Goal: Task Accomplishment & Management: Use online tool/utility

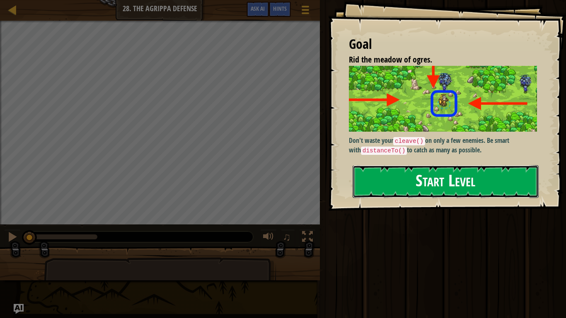
click at [385, 173] on button "Start Level" at bounding box center [446, 181] width 186 height 33
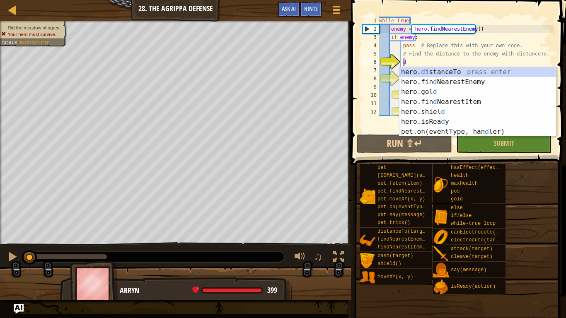
scroll to position [4, 2]
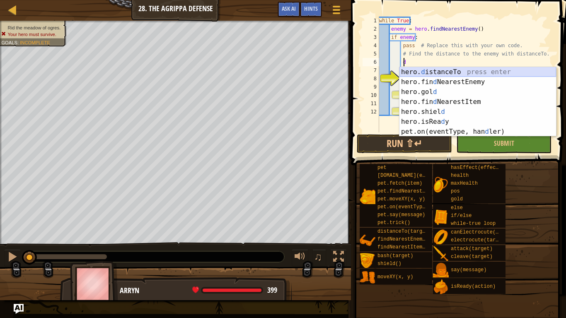
click at [450, 70] on div "hero. d istanceTo press enter hero.fin d NearestEnemy press enter hero.gol d pr…" at bounding box center [477, 111] width 157 height 89
type textarea "distance = hero.distanceTo(target)"
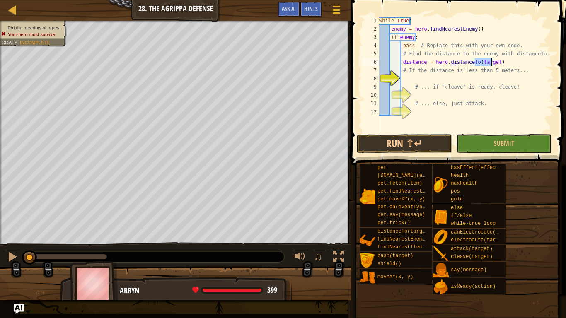
click at [457, 81] on div "while True : enemy = hero . findNearestEnemy ( ) if enemy : pass # Replace this…" at bounding box center [465, 83] width 176 height 133
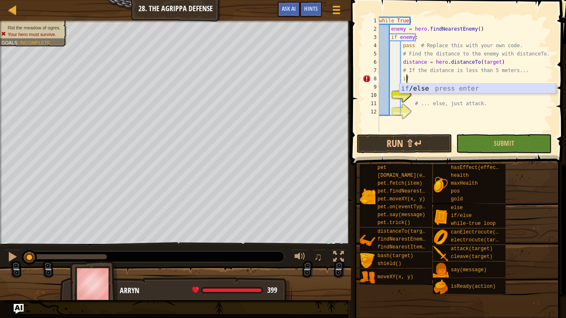
click at [446, 88] on div "if /else press enter" at bounding box center [477, 99] width 157 height 30
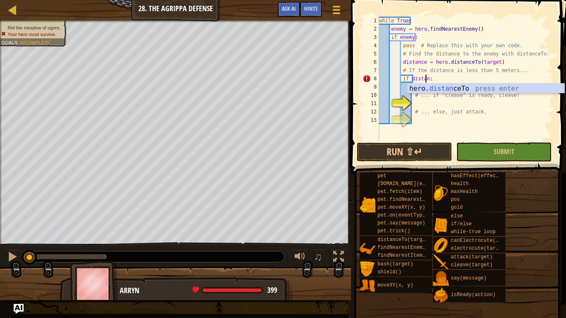
scroll to position [4, 4]
click at [446, 88] on div "hero. distance To press enter" at bounding box center [486, 99] width 157 height 30
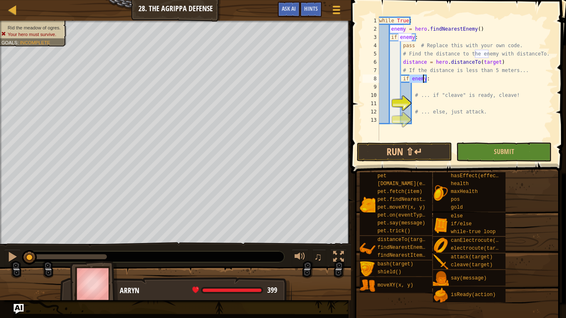
type textarea "if"
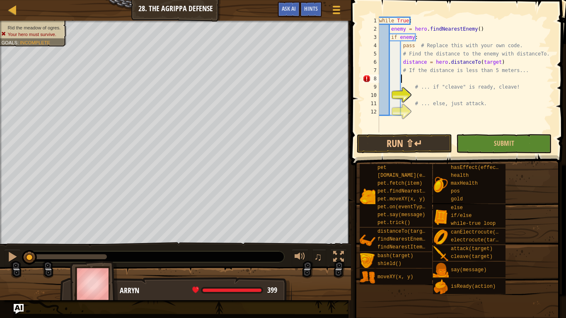
scroll to position [4, 1]
click at [440, 82] on div "while True : enemy = hero . findNearestEnemy ( ) if enemy : pass # Replace this…" at bounding box center [465, 83] width 176 height 133
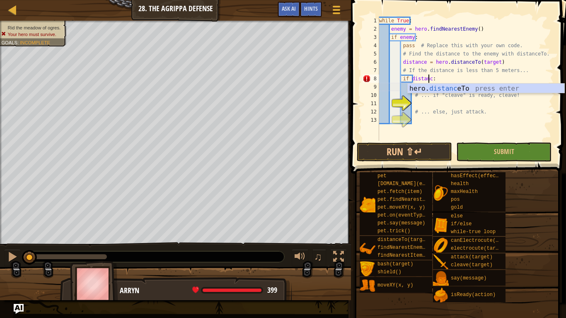
scroll to position [4, 4]
type textarea "if distance < 5:"
click at [437, 101] on div "while True : enemy = hero . findNearestEnemy ( ) if enemy : pass # Replace this…" at bounding box center [465, 87] width 176 height 141
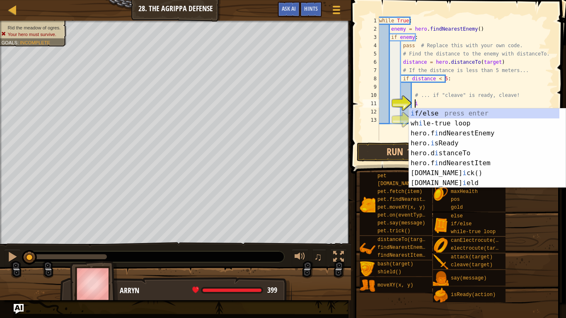
scroll to position [4, 3]
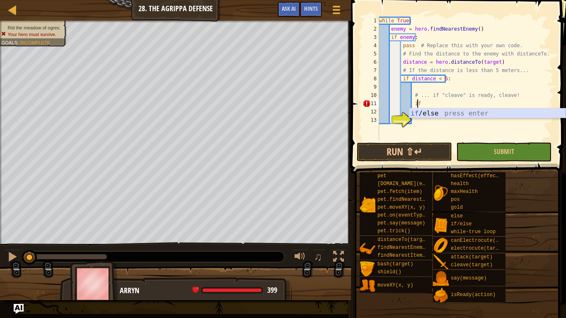
click at [433, 111] on div "if /else press enter" at bounding box center [487, 124] width 157 height 30
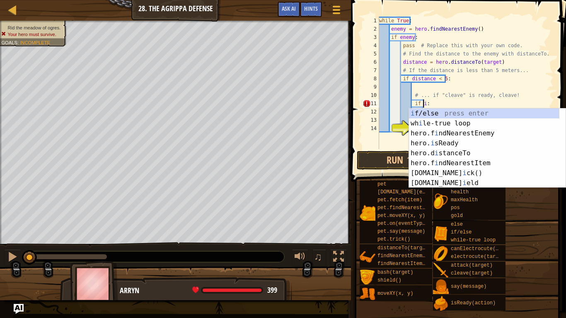
scroll to position [4, 4]
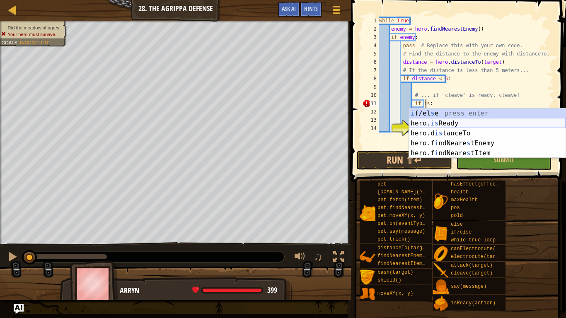
click at [442, 123] on div "i f/el s e press enter hero. is Ready press enter hero.d is tanceTo press enter…" at bounding box center [487, 144] width 157 height 70
type textarea "if hero.isReady("cleave"):"
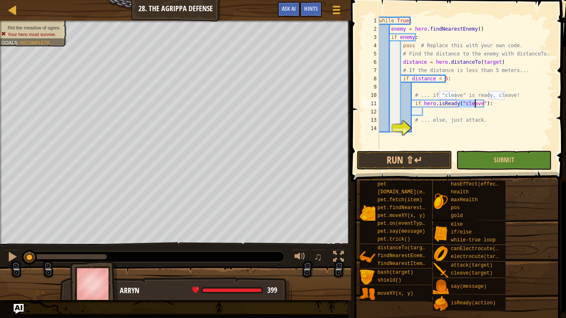
click at [430, 112] on div "while True : enemy = hero . findNearestEnemy ( ) if enemy : pass # Replace this…" at bounding box center [465, 91] width 176 height 149
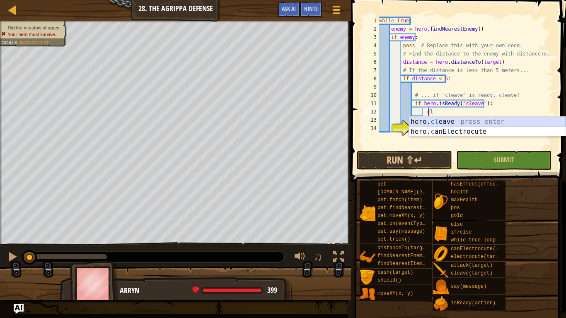
click at [433, 123] on div "hero. cl eave press enter hero. c anE l ectrocute press enter" at bounding box center [487, 137] width 157 height 40
type textarea "hero.cleave(enemy)"
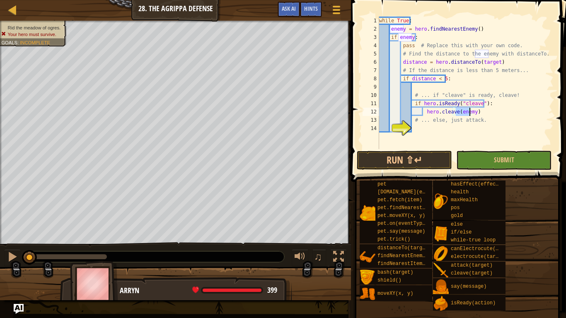
click at [429, 128] on div "while True : enemy = hero . findNearestEnemy ( ) if enemy : pass # Replace this…" at bounding box center [465, 91] width 176 height 149
type textarea "e"
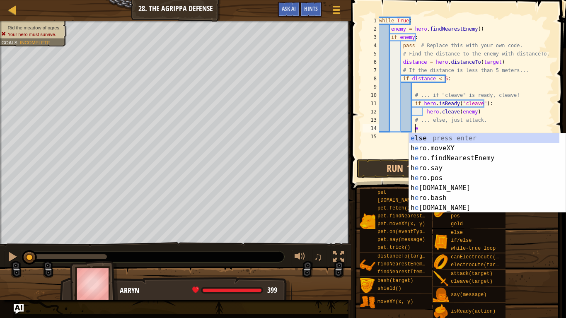
click at [464, 136] on div "e lse press enter h e ro.moveXY press enter h e ro.findNearestEnemy press enter…" at bounding box center [484, 182] width 150 height 99
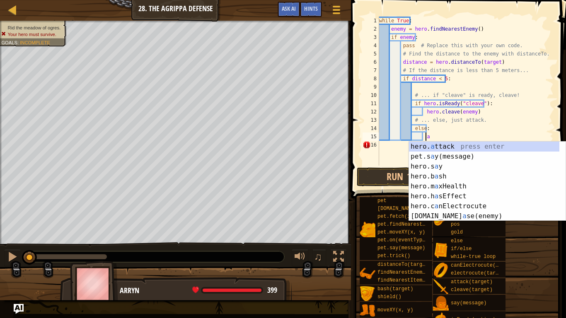
scroll to position [4, 4]
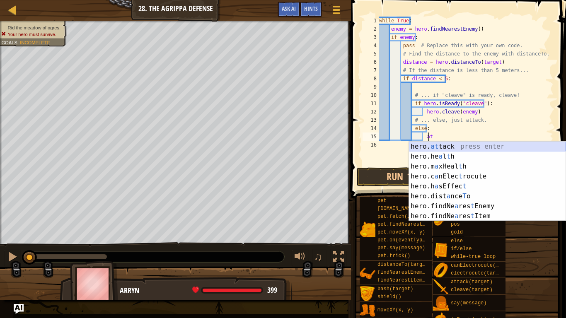
click at [448, 147] on div "hero. at tack press enter hero.he a l t h press enter hero.m a xHeal t h press …" at bounding box center [487, 191] width 157 height 99
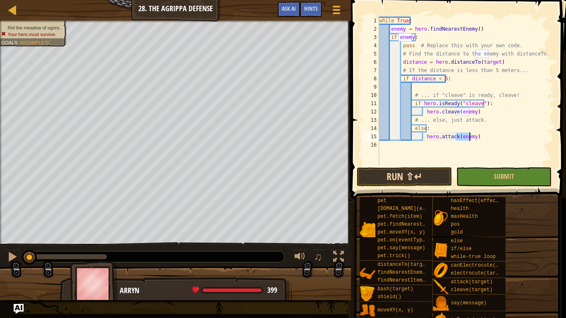
type textarea "hero.attack(enemy)"
click at [422, 176] on button "Run ⇧↵" at bounding box center [404, 176] width 95 height 19
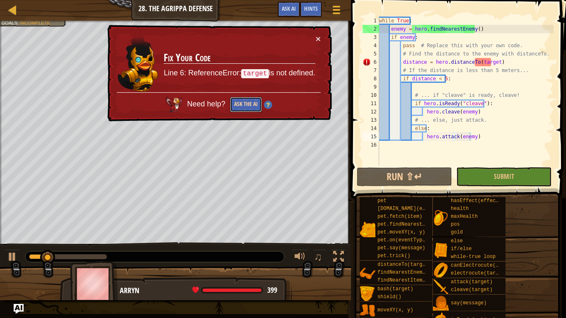
click at [241, 104] on button "Ask the AI" at bounding box center [246, 104] width 32 height 15
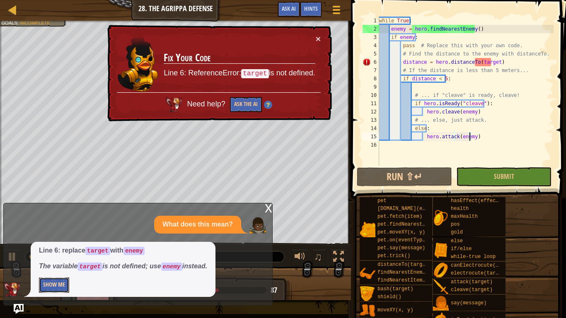
click at [61, 283] on button "Show Me" at bounding box center [54, 285] width 30 height 15
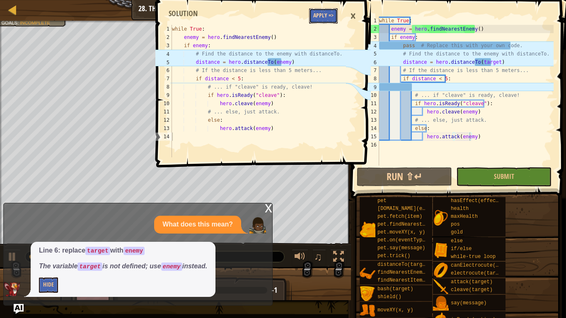
click at [318, 17] on button "Apply =>" at bounding box center [323, 15] width 29 height 15
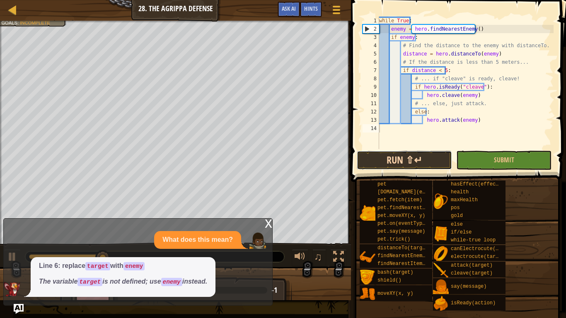
click at [396, 158] on button "Run ⇧↵" at bounding box center [404, 160] width 95 height 19
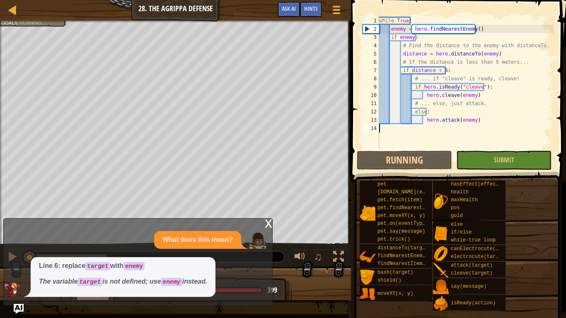
scroll to position [4, 0]
click at [268, 224] on div "x" at bounding box center [268, 223] width 7 height 8
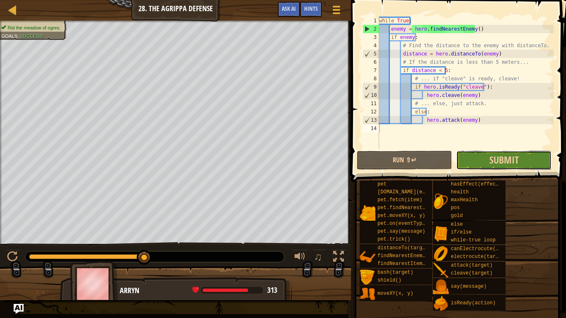
click at [480, 164] on button "Submit" at bounding box center [503, 160] width 95 height 19
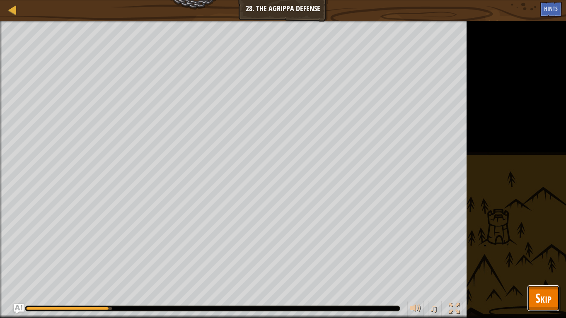
click at [541, 295] on span "Skip" at bounding box center [543, 298] width 16 height 17
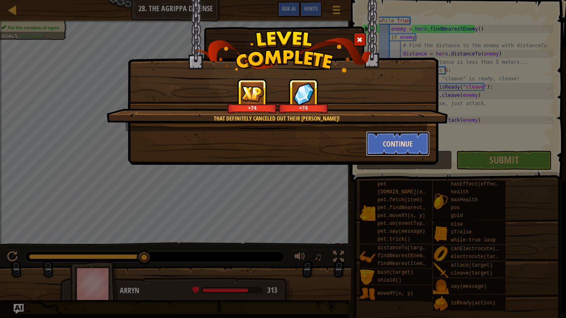
click at [418, 142] on button "Continue" at bounding box center [398, 143] width 64 height 25
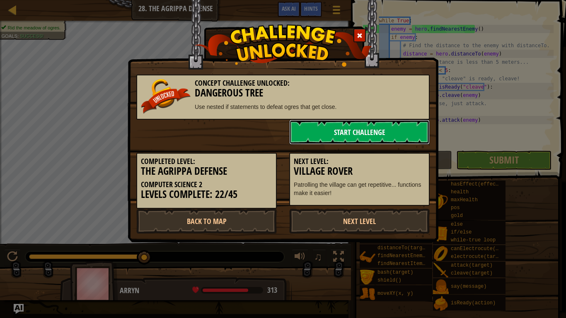
click at [329, 131] on link "Start Challenge" at bounding box center [359, 132] width 140 height 25
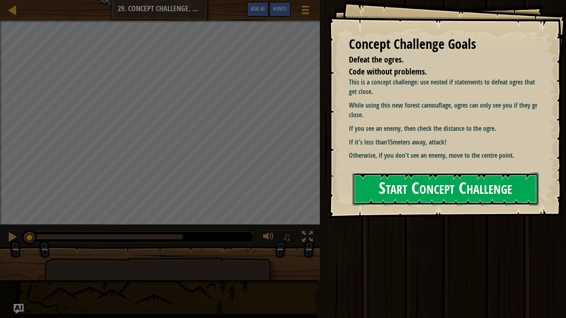
click at [396, 196] on button "Start Concept Challenge" at bounding box center [446, 189] width 186 height 33
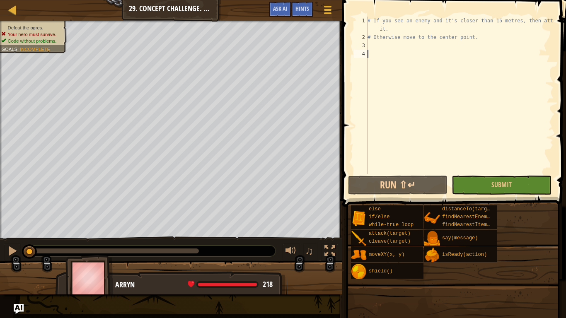
click at [397, 44] on div "# If you see an enemy and it's closer than 15 metres, then attack it. # Otherwi…" at bounding box center [460, 108] width 188 height 182
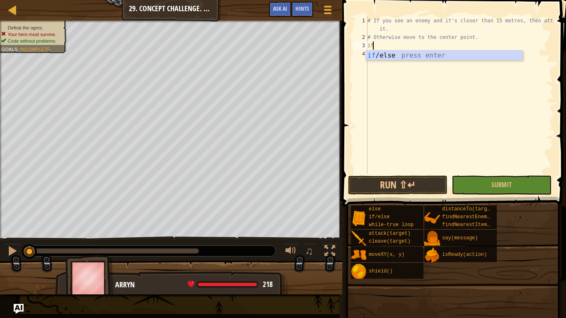
scroll to position [4, 0]
click at [402, 57] on div "if /else press enter" at bounding box center [444, 66] width 157 height 30
type textarea "if enemy:"
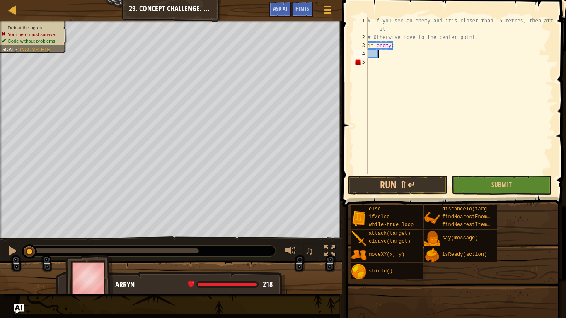
click at [385, 54] on div "# If you see an enemy and it's closer than 15 metres, then attack it. # Otherwi…" at bounding box center [460, 108] width 188 height 182
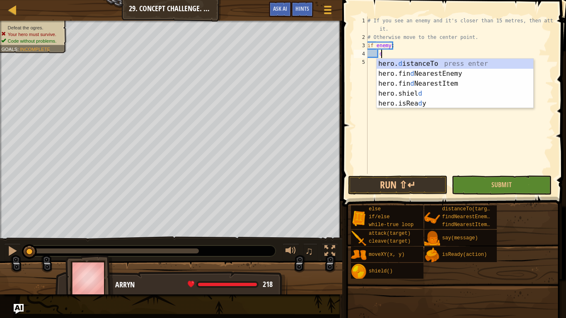
click at [408, 64] on div "hero. d istanceTo press enter hero.fin d NearestEnemy press enter hero.fin d Ne…" at bounding box center [455, 94] width 157 height 70
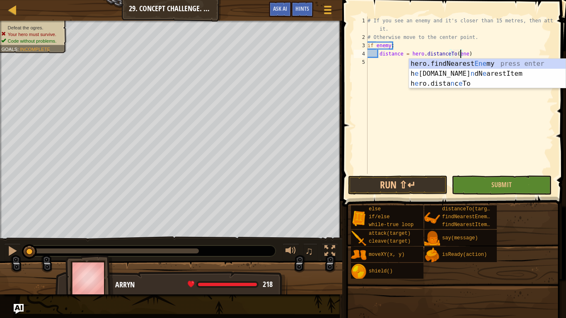
type textarea "distance = hero.distanceTo(enemy)"
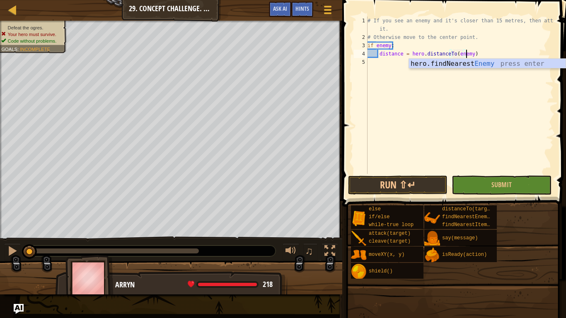
scroll to position [4, 8]
click at [476, 54] on div "# If you see an enemy and it's closer than 15 metres, then attack it. # Otherwi…" at bounding box center [460, 108] width 188 height 182
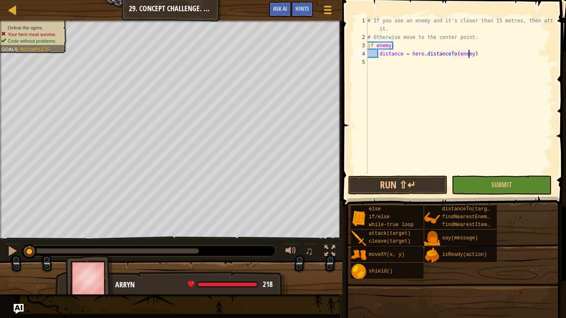
click at [469, 63] on div "# If you see an enemy and it's closer than 15 metres, then attack it. # Otherwi…" at bounding box center [460, 108] width 188 height 182
click at [481, 55] on div "# If you see an enemy and it's closer than 15 metres, then attack it. # Otherwi…" at bounding box center [460, 108] width 188 height 182
type textarea "distance = hero.distanceTo(enemy)"
type textarea "f"
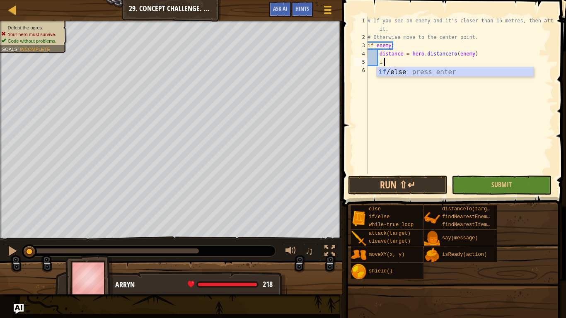
scroll to position [4, 1]
click at [409, 72] on div "if /else press enter" at bounding box center [455, 82] width 157 height 30
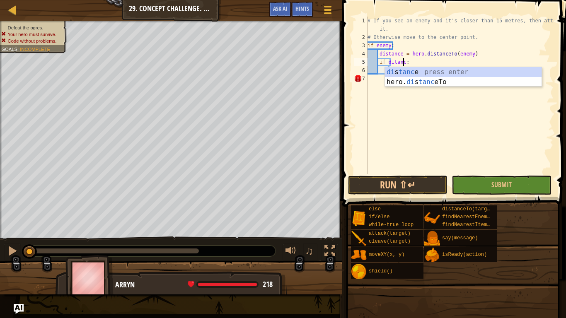
scroll to position [4, 3]
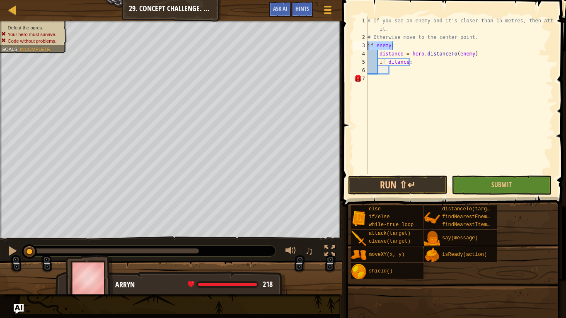
drag, startPoint x: 396, startPoint y: 44, endPoint x: 359, endPoint y: 45, distance: 36.9
click at [359, 45] on div "if ditance: 1 2 3 4 5 6 7 # If you see an enemy and it's closer than 15 metres,…" at bounding box center [452, 95] width 201 height 157
type textarea "if enemy:"
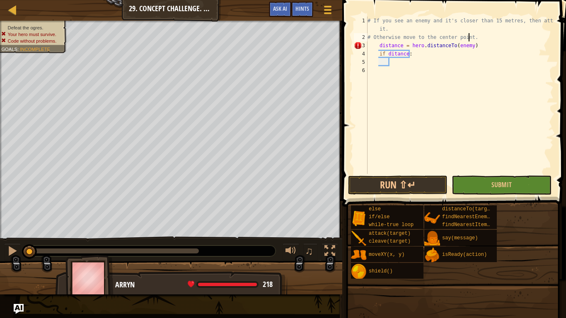
click at [377, 46] on div "# If you see an enemy and it's closer than 15 metres, then attack it. # Otherwi…" at bounding box center [460, 108] width 188 height 182
click at [375, 45] on div "# If you see an enemy and it's closer than 15 metres, then attack it. # Otherwi…" at bounding box center [460, 108] width 188 height 182
click at [371, 54] on div "# If you see an enemy and it's closer than 15 metres, then attack it. # Otherwi…" at bounding box center [460, 108] width 188 height 182
type textarea "if ditance:"
click at [394, 64] on div "# If you see an enemy and it's closer than 15 metres, then attack it. # Otherwi…" at bounding box center [460, 108] width 188 height 182
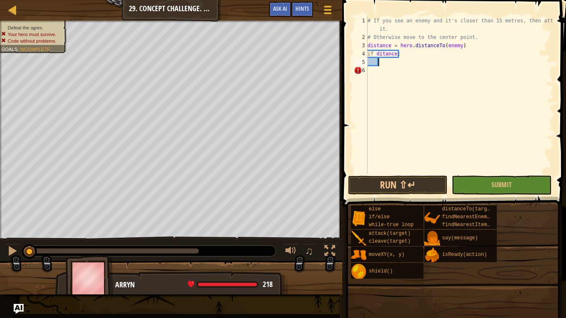
click at [394, 56] on div "# If you see an enemy and it's closer than 15 metres, then attack it. # Otherwi…" at bounding box center [460, 108] width 188 height 182
type textarea "if ditance < 5:"
click at [393, 64] on div "# If you see an enemy and it's closer than 15 metres, then attack it. # Otherwi…" at bounding box center [460, 108] width 188 height 182
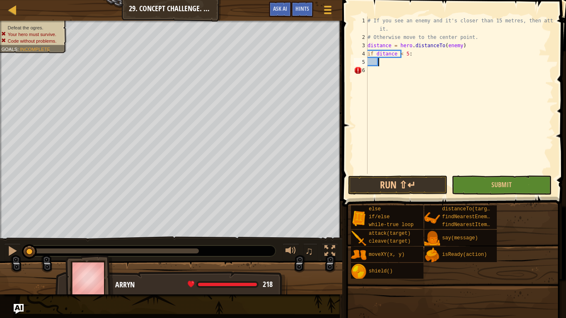
scroll to position [4, 0]
type textarea "if ditance:"
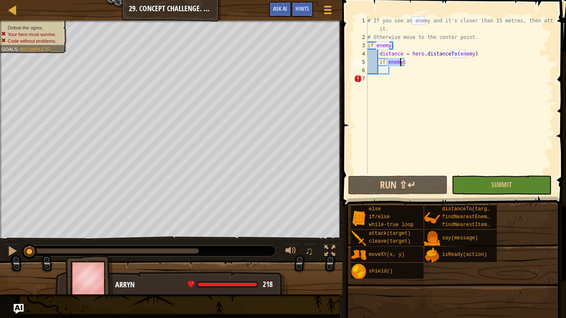
type textarea "if"
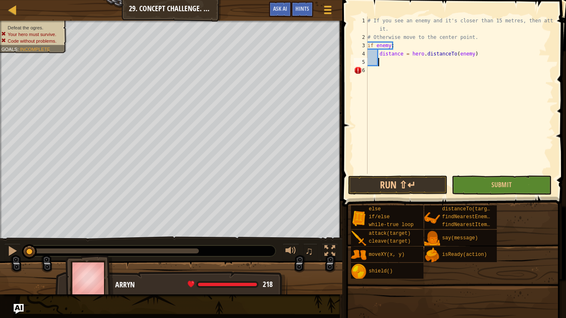
type textarea "f"
type textarea "d"
type textarea "if"
click at [17, 313] on img "Ask AI" at bounding box center [18, 309] width 11 height 11
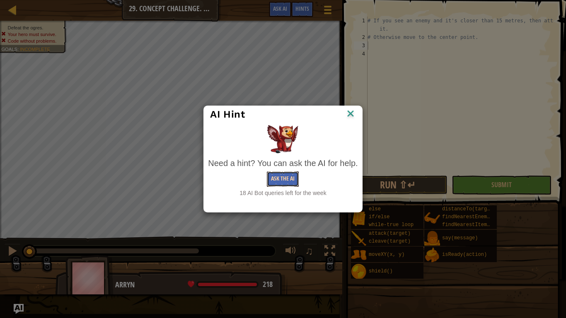
click at [289, 176] on button "Ask the AI" at bounding box center [283, 179] width 32 height 15
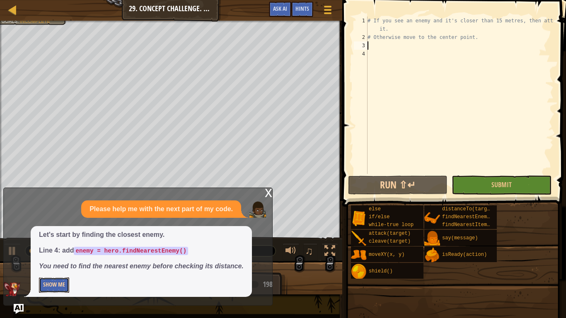
click at [60, 285] on button "Show Me" at bounding box center [54, 285] width 30 height 15
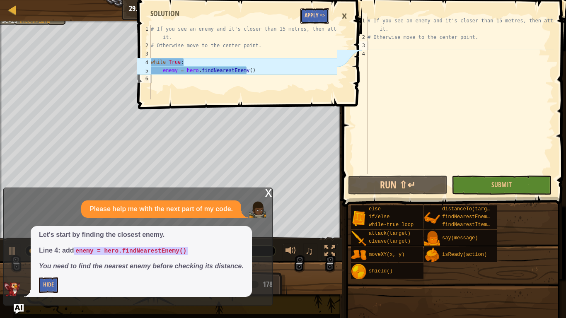
click at [310, 11] on button "Apply =>" at bounding box center [314, 15] width 29 height 15
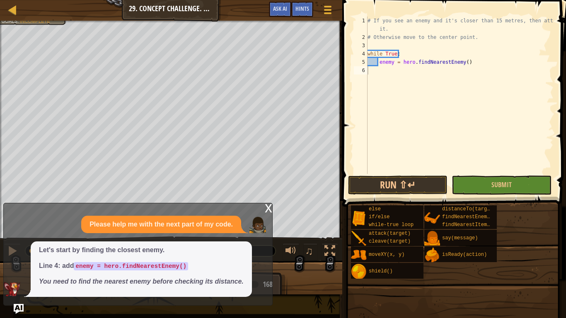
type textarea "enemy = hero.findNearestEnemy()"
click at [471, 63] on div "# If you see an enemy and it's closer than 15 metres, then attack it. # Otherwi…" at bounding box center [460, 108] width 188 height 182
type textarea "if"
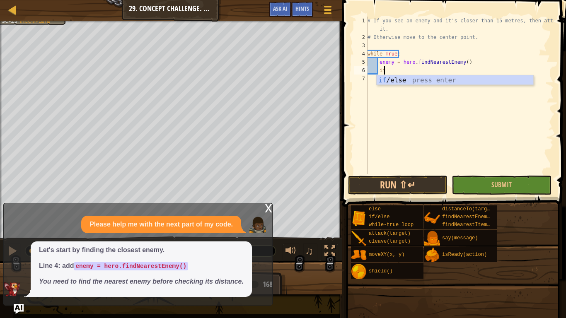
scroll to position [4, 1]
click at [384, 86] on div "# If you see an enemy and it's closer than 15 metres, then attack it. # Otherwi…" at bounding box center [460, 108] width 188 height 182
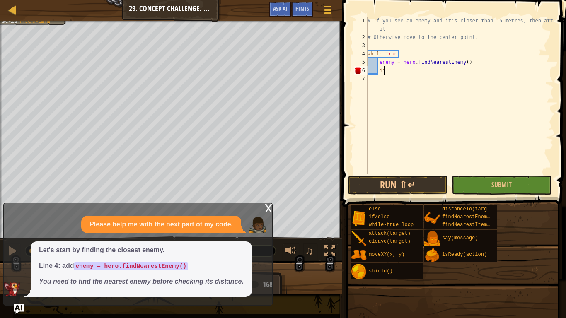
click at [394, 72] on div "# If you see an enemy and it's closer than 15 metres, then attack it. # Otherwi…" at bounding box center [460, 108] width 188 height 182
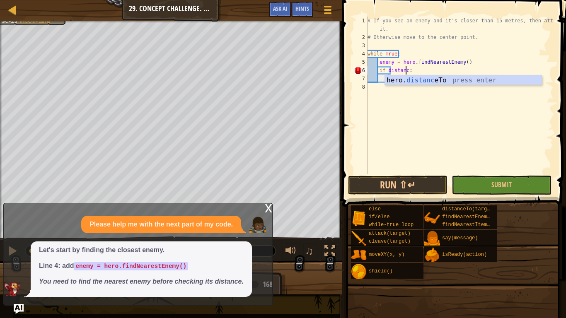
scroll to position [4, 3]
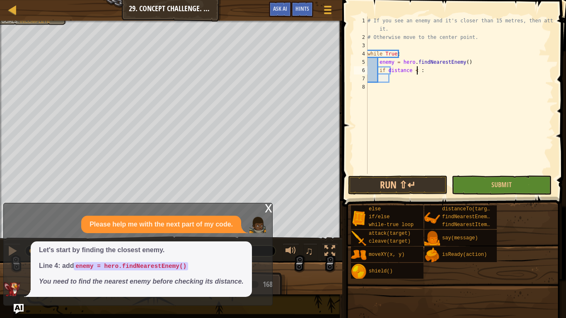
type textarea "if distance < 5:"
click at [404, 77] on div "# If you see an enemy and it's closer than 15 metres, then attack it. # Otherwi…" at bounding box center [460, 108] width 188 height 182
click at [430, 71] on div "# If you see an enemy and it's closer than 15 metres, then attack it. # Otherwi…" at bounding box center [460, 108] width 188 height 182
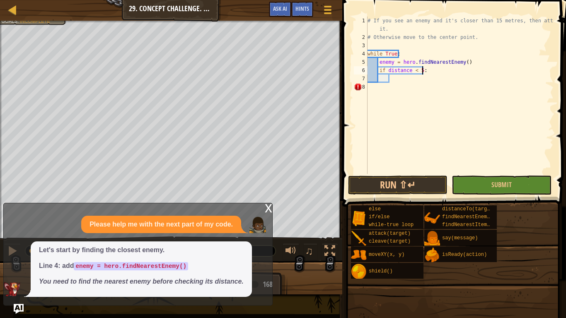
type textarea "if distance < 5:"
click at [394, 78] on div "# If you see an enemy and it's closer than 15 metres, then attack it. # Otherwi…" at bounding box center [460, 108] width 188 height 182
click at [416, 71] on div "# If you see an enemy and it's closer than 15 metres, then attack it. # Otherwi…" at bounding box center [460, 108] width 188 height 182
type textarea "if distance < 15:"
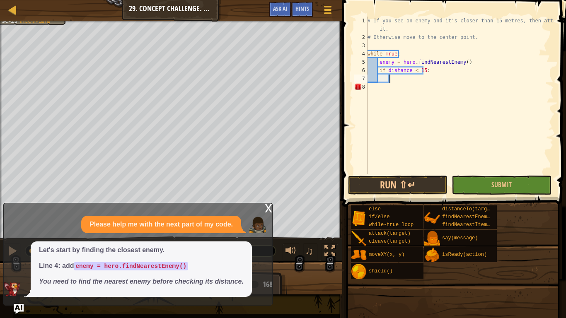
click at [400, 79] on div "# If you see an enemy and it's closer than 15 metres, then attack it. # Otherwi…" at bounding box center [460, 108] width 188 height 182
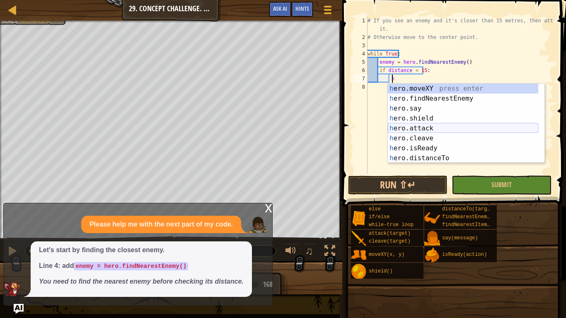
click at [431, 129] on div "h ero.moveXY press enter h ero.findNearestEnemy press enter h ero.say press ent…" at bounding box center [463, 133] width 150 height 99
type textarea "hero.attack(enemy)"
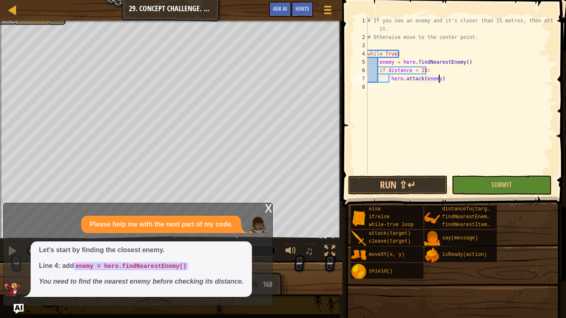
click at [442, 78] on div "# If you see an enemy and it's closer than 15 metres, then attack it. # Otherwi…" at bounding box center [460, 108] width 188 height 182
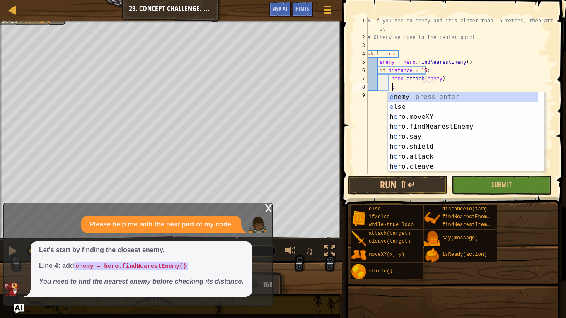
type textarea "e"
click at [406, 107] on div "e nemy press enter e lse press enter h e ro.moveXY press enter h e ro.findNeare…" at bounding box center [463, 141] width 150 height 99
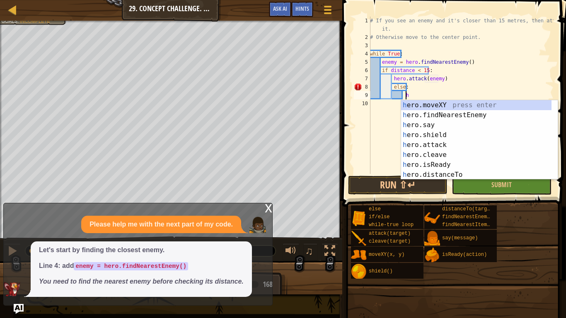
scroll to position [4, 2]
click at [421, 104] on div "h ero.moveXY press enter h ero.findNearestEnemy press enter h ero.say press ent…" at bounding box center [476, 149] width 150 height 99
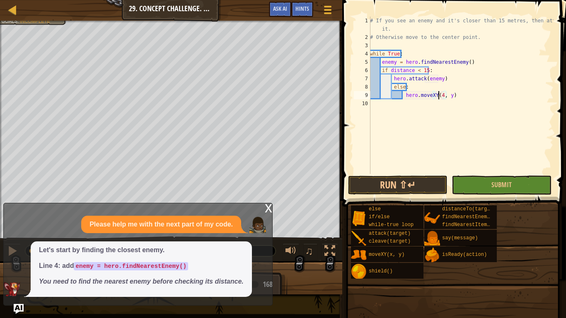
type textarea "hero.moveXY(40, y)"
click at [449, 98] on div "# If you see an enemy and it's closer than 15 metres, then attack it. # Otherwi…" at bounding box center [460, 108] width 185 height 182
type textarea "hero.moveXY(40, 34)"
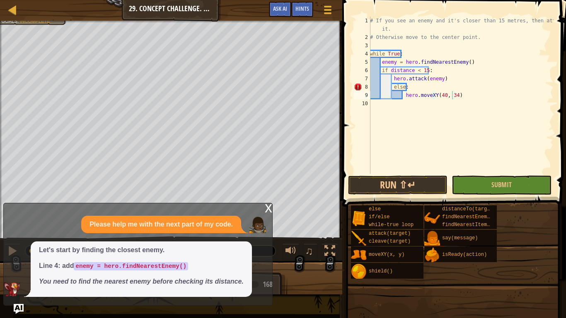
click at [267, 208] on div "x" at bounding box center [268, 207] width 7 height 8
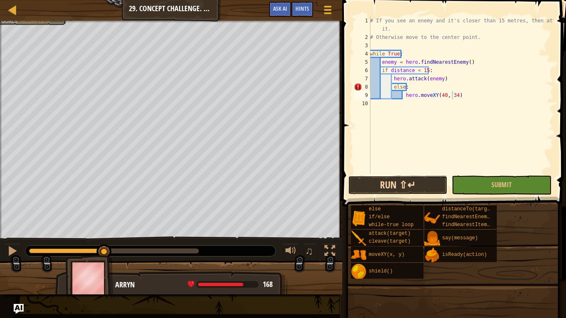
click at [379, 181] on button "Run ⇧↵" at bounding box center [397, 185] width 99 height 19
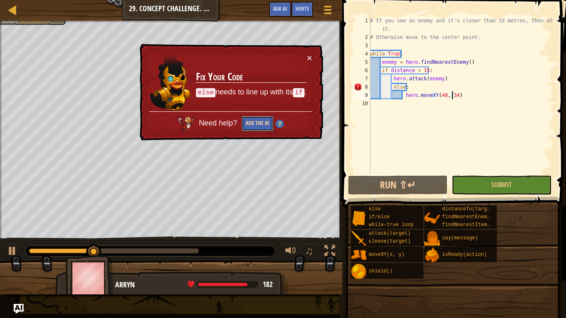
click at [253, 125] on button "Ask the AI" at bounding box center [258, 123] width 32 height 15
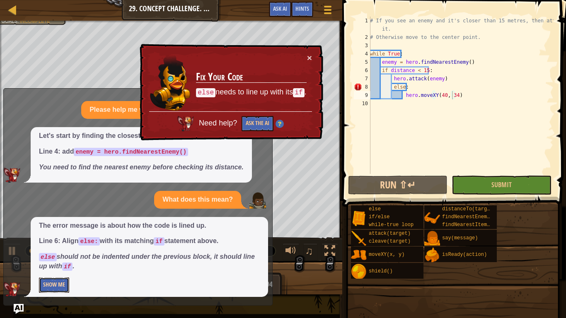
click at [58, 278] on button "Show Me" at bounding box center [54, 285] width 30 height 15
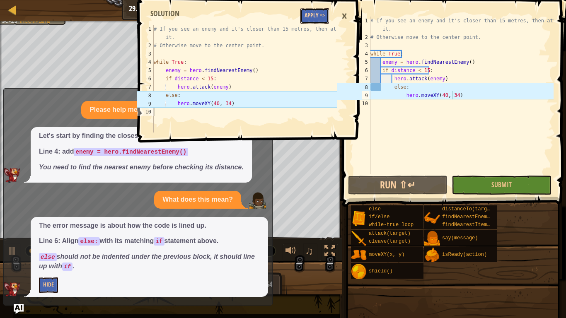
click at [311, 18] on button "Apply =>" at bounding box center [314, 15] width 29 height 15
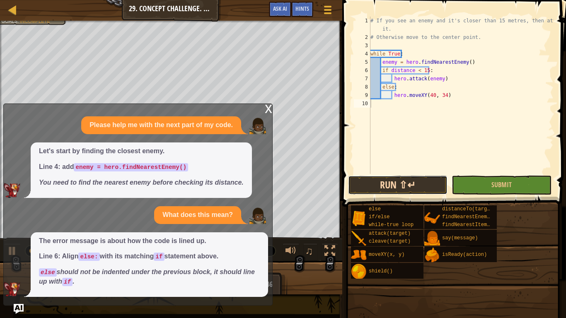
click at [385, 185] on button "Run ⇧↵" at bounding box center [397, 185] width 99 height 19
click at [268, 109] on div "x" at bounding box center [268, 108] width 7 height 8
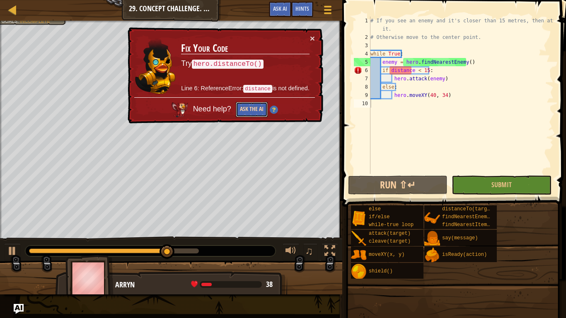
click at [252, 104] on button "Ask the AI" at bounding box center [252, 109] width 32 height 15
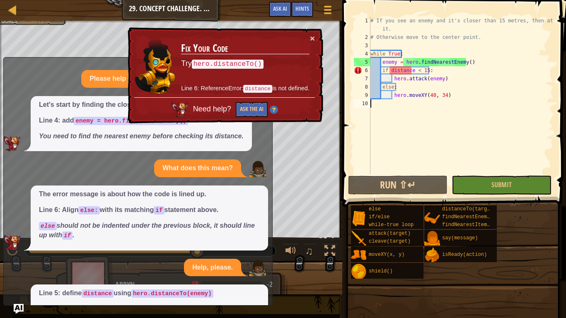
scroll to position [52, 0]
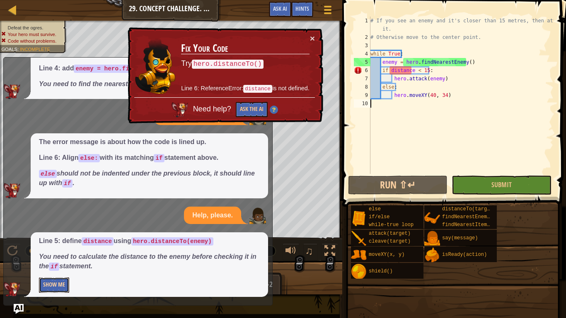
click at [55, 283] on button "Show Me" at bounding box center [54, 285] width 30 height 15
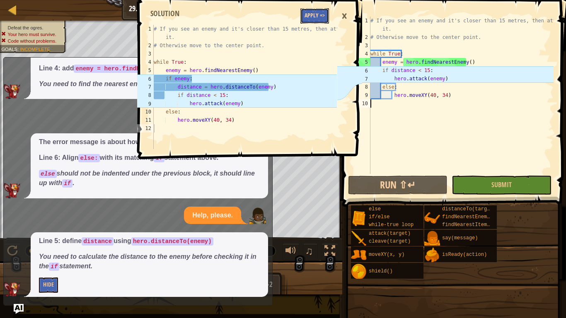
click at [312, 16] on button "Apply =>" at bounding box center [314, 15] width 29 height 15
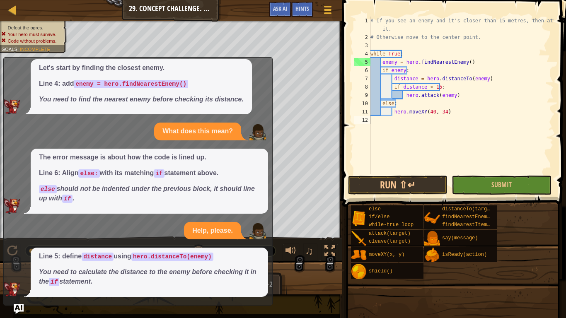
scroll to position [37, 0]
click at [373, 177] on button "Run ⇧↵" at bounding box center [397, 185] width 99 height 19
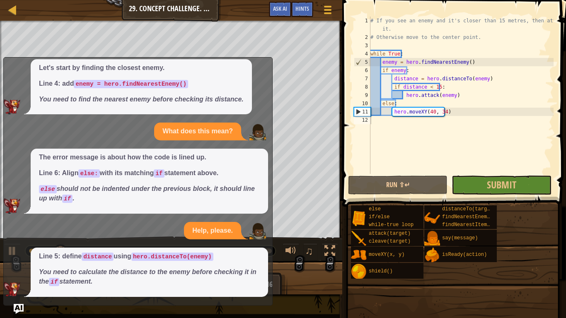
drag, startPoint x: 266, startPoint y: 59, endPoint x: 239, endPoint y: 79, distance: 34.1
click at [239, 79] on div "Let's start by finding the closest enemy. Line 4: add enemy = hero.findNearestE…" at bounding box center [136, 87] width 264 height 56
click at [16, 307] on img "Ask AI" at bounding box center [18, 309] width 11 height 11
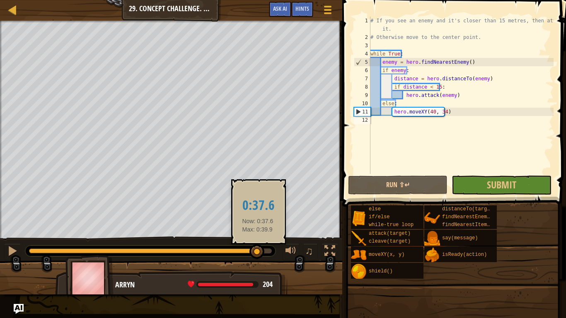
drag, startPoint x: 192, startPoint y: 251, endPoint x: 255, endPoint y: 255, distance: 63.5
click at [255, 255] on div at bounding box center [256, 251] width 15 height 15
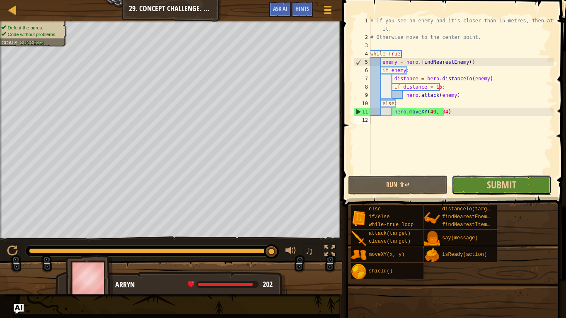
click at [481, 182] on button "Submit" at bounding box center [501, 185] width 99 height 19
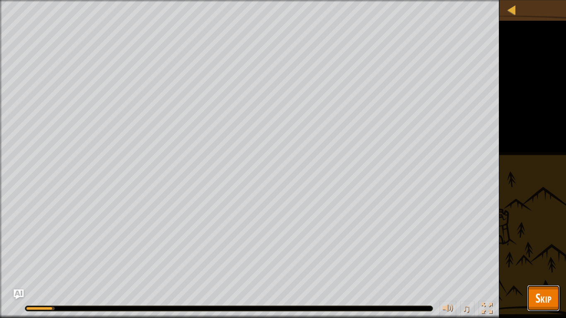
click at [545, 290] on span "Skip" at bounding box center [543, 298] width 16 height 17
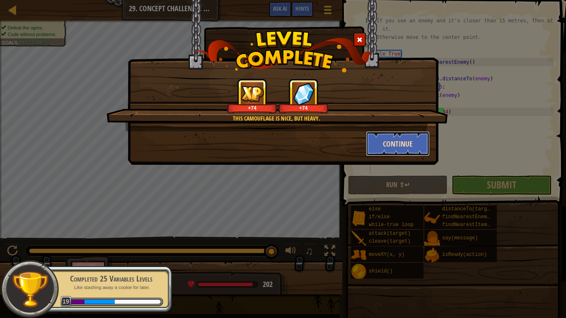
click at [384, 152] on button "Continue" at bounding box center [398, 143] width 64 height 25
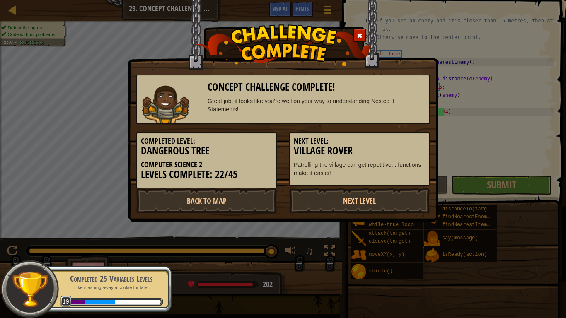
click at [385, 147] on h3 "Village Rover" at bounding box center [359, 150] width 131 height 11
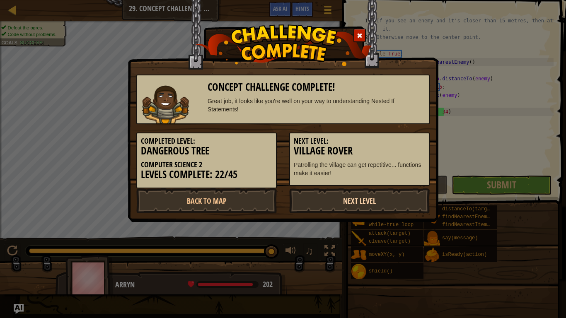
click at [360, 200] on link "Next Level" at bounding box center [359, 200] width 140 height 25
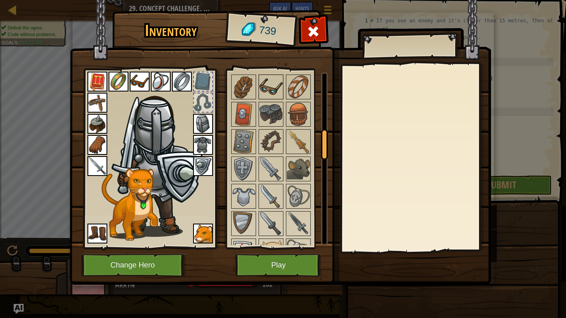
scroll to position [336, 0]
click at [295, 142] on img at bounding box center [298, 141] width 23 height 23
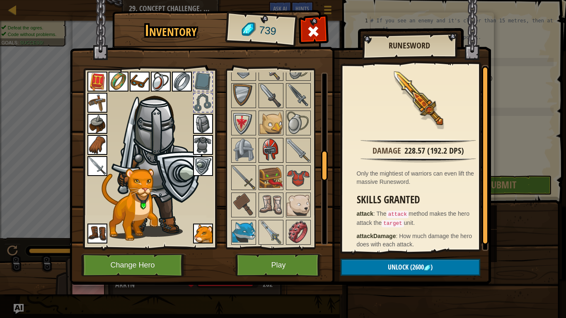
scroll to position [464, 0]
click at [275, 157] on img at bounding box center [270, 150] width 23 height 23
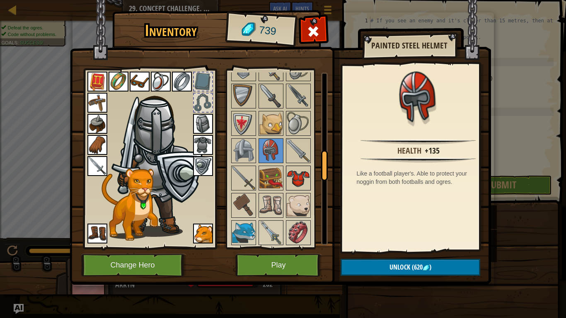
click at [293, 179] on img at bounding box center [298, 178] width 23 height 23
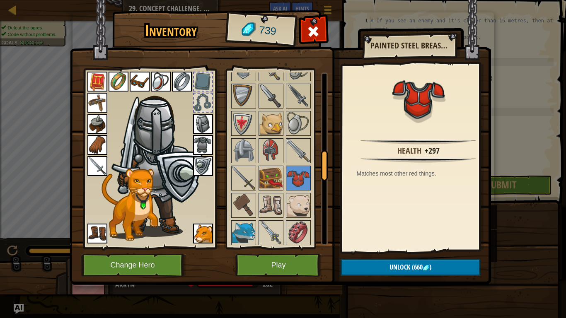
click at [201, 129] on img at bounding box center [203, 124] width 20 height 20
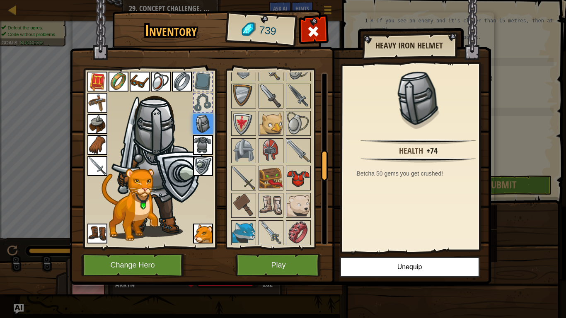
click at [294, 169] on img at bounding box center [298, 178] width 23 height 23
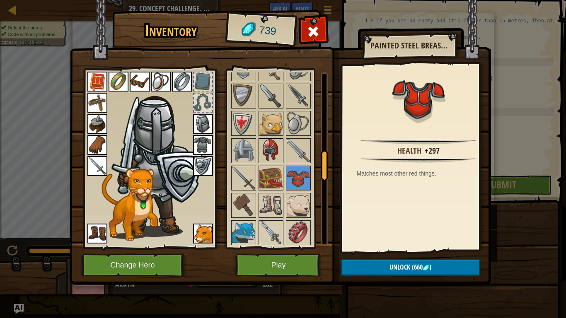
click at [264, 153] on img at bounding box center [270, 150] width 23 height 23
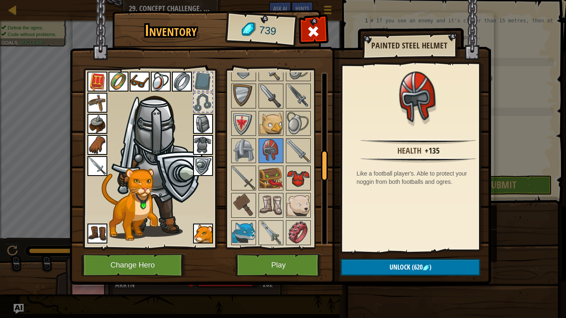
click at [292, 174] on img at bounding box center [298, 178] width 23 height 23
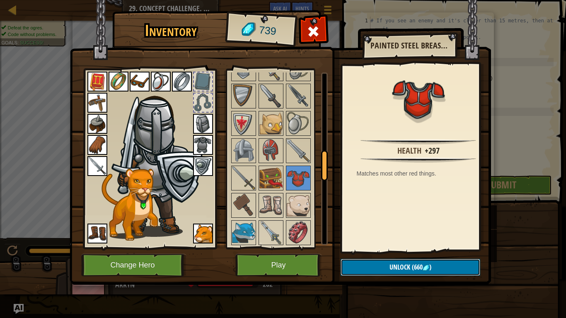
click at [361, 268] on button "Unlock (660 )" at bounding box center [411, 267] width 140 height 17
click at [368, 263] on button "Confirm" at bounding box center [411, 267] width 140 height 17
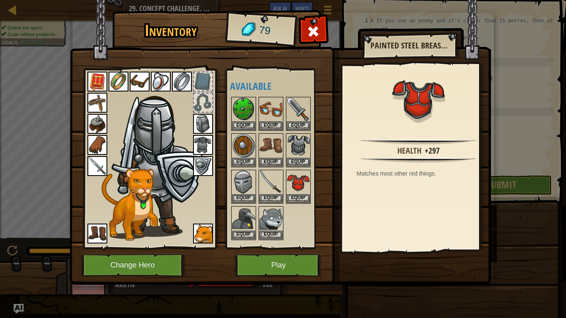
click at [210, 143] on img at bounding box center [203, 145] width 20 height 20
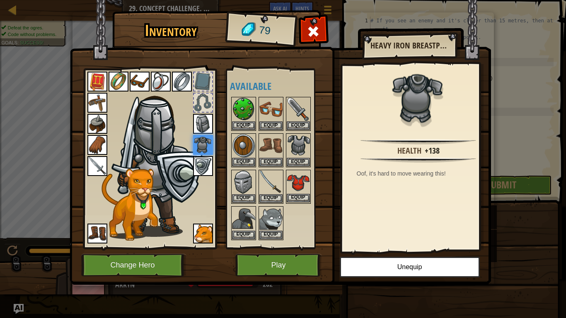
click at [296, 186] on img at bounding box center [298, 182] width 23 height 23
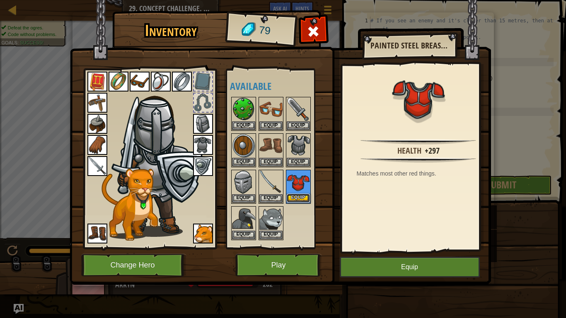
click at [298, 198] on button "Equip" at bounding box center [298, 198] width 23 height 9
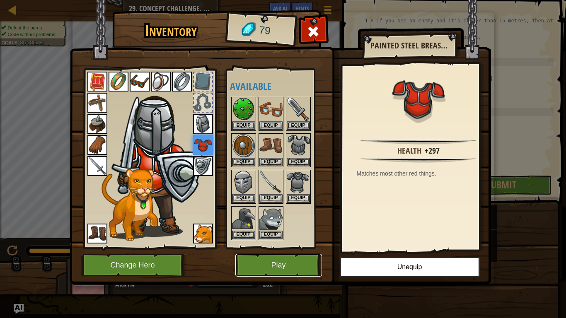
click at [296, 272] on button "Play" at bounding box center [278, 265] width 87 height 23
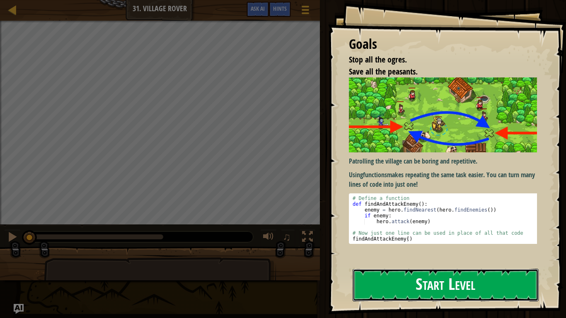
click at [386, 285] on button "Start Level" at bounding box center [446, 285] width 186 height 33
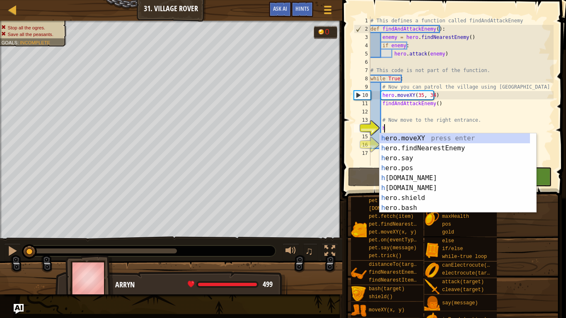
scroll to position [4, 0]
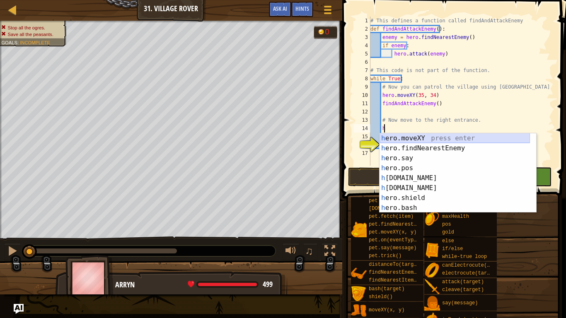
click at [406, 137] on div "h ero.moveXY press enter h ero.findNearestEnemy press enter h ero.say press ent…" at bounding box center [454, 182] width 150 height 99
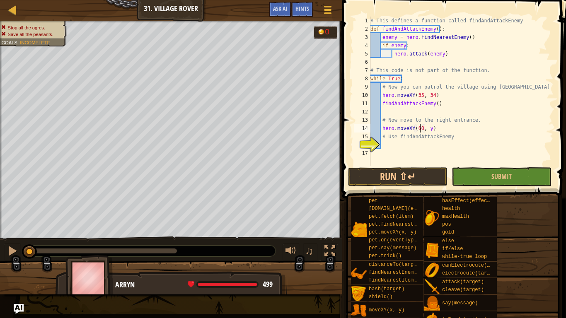
scroll to position [4, 4]
type textarea "hero.moveXY(60, 31)"
click at [403, 145] on div "# This defines a function called findAndAttackEnemy def findAndAttackEnemy ( ) …" at bounding box center [461, 100] width 185 height 166
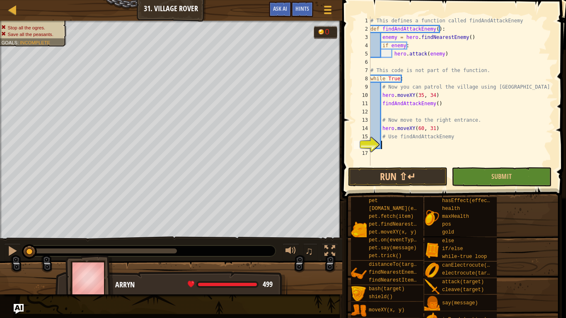
type textarea "h"
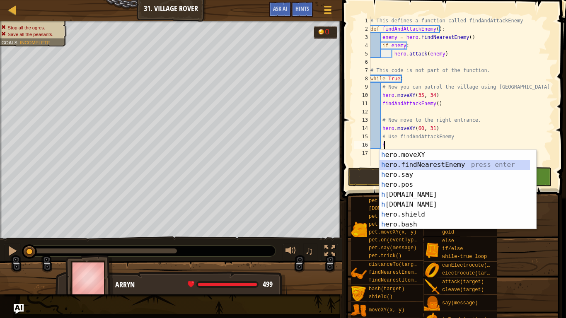
click at [412, 165] on div "h ero.moveXY press enter h ero.findNearestEnemy press enter h ero.say press ent…" at bounding box center [454, 199] width 150 height 99
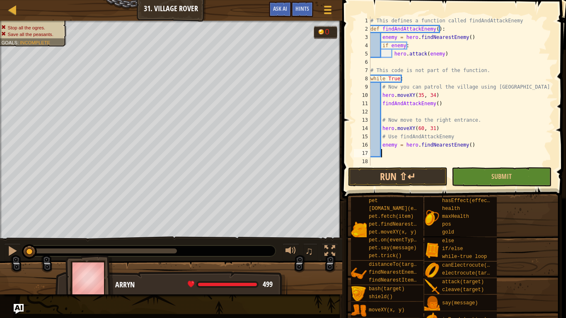
type textarea "h"
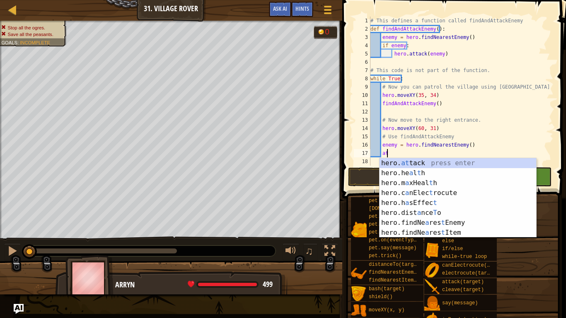
scroll to position [4, 1]
click at [429, 167] on div "hero. at tack press enter hero.he a l t h press enter hero.m a xHeal t h press …" at bounding box center [457, 207] width 157 height 99
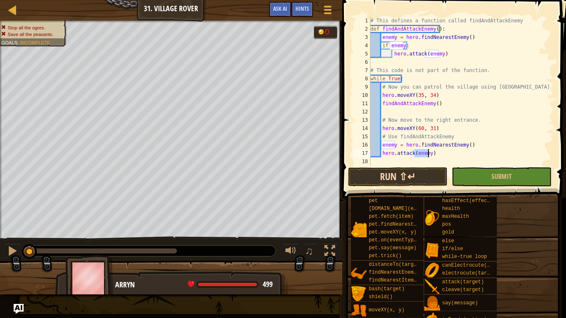
type textarea "hero.attack(enemy)"
click at [417, 176] on button "Run ⇧↵" at bounding box center [397, 176] width 99 height 19
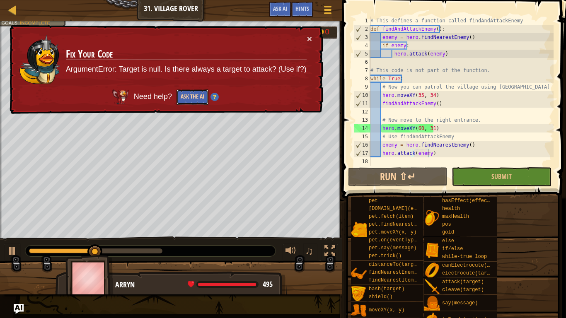
click at [191, 93] on button "Ask the AI" at bounding box center [192, 96] width 32 height 15
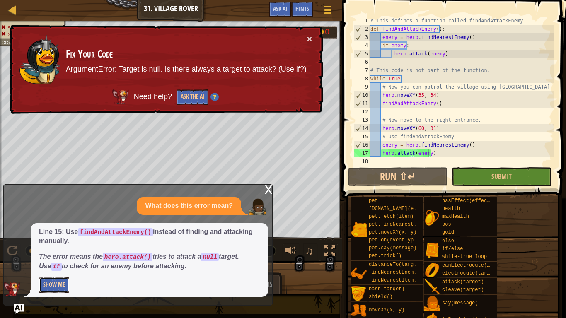
click at [66, 285] on button "Show Me" at bounding box center [54, 285] width 30 height 15
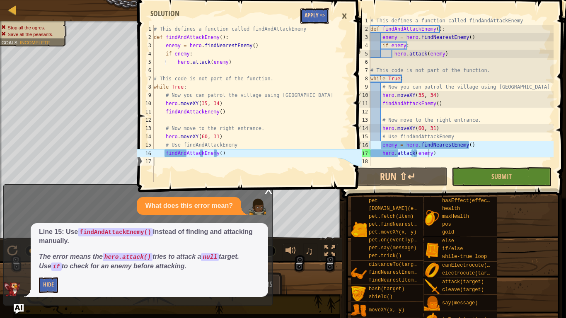
click at [321, 13] on button "Apply =>" at bounding box center [314, 15] width 29 height 15
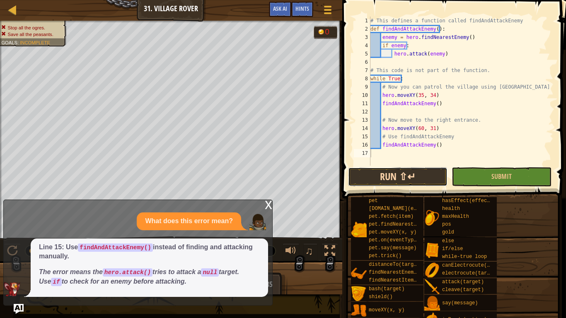
click at [416, 174] on button "Run ⇧↵" at bounding box center [397, 176] width 99 height 19
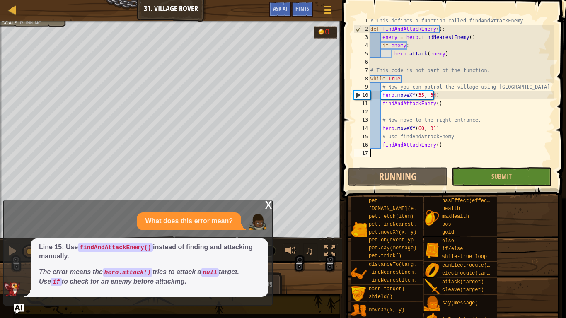
scroll to position [4, 0]
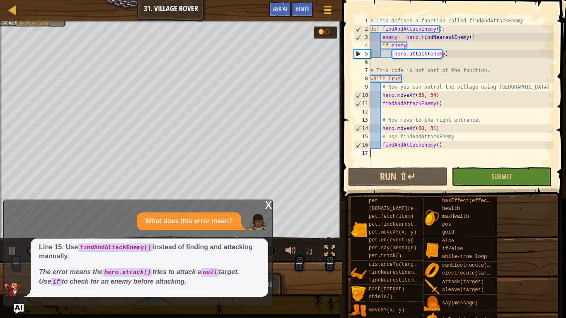
click at [33, 22] on div at bounding box center [171, 22] width 342 height 2
click at [271, 204] on div "x" at bounding box center [268, 204] width 7 height 8
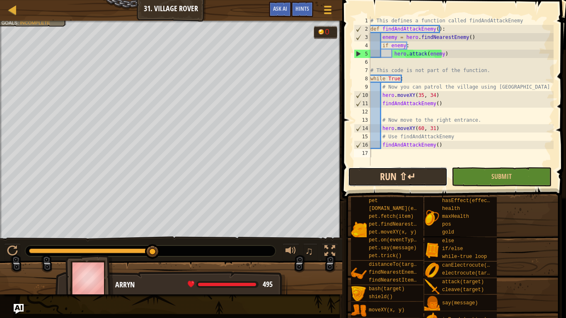
click at [378, 179] on button "Run ⇧↵" at bounding box center [397, 176] width 99 height 19
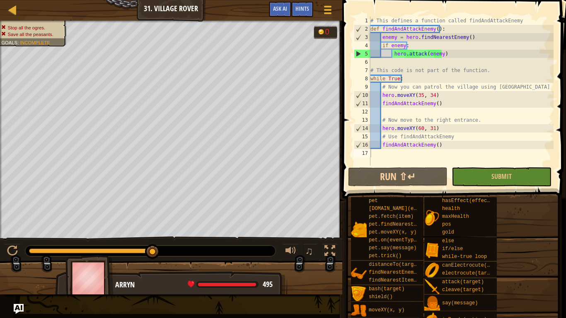
click at [21, 314] on div "Map Computer Science 2 31. Village Rover Game Menu Done Hints Ask AI 1 2 3 4 5 …" at bounding box center [283, 159] width 566 height 318
click at [21, 309] on img "Ask AI" at bounding box center [18, 309] width 11 height 11
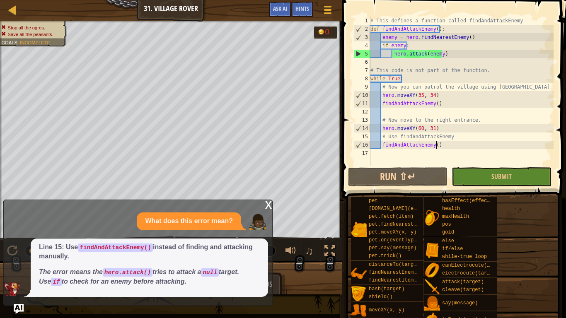
click at [442, 144] on div "# This defines a function called findAndAttackEnemy def findAndAttackEnemy ( ) …" at bounding box center [461, 100] width 185 height 166
click at [270, 206] on div "x" at bounding box center [268, 204] width 7 height 8
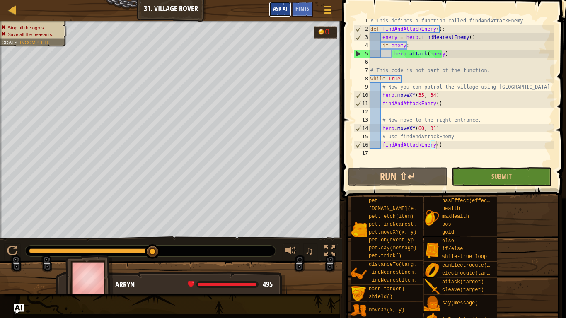
click at [290, 7] on button "Ask AI" at bounding box center [280, 9] width 22 height 15
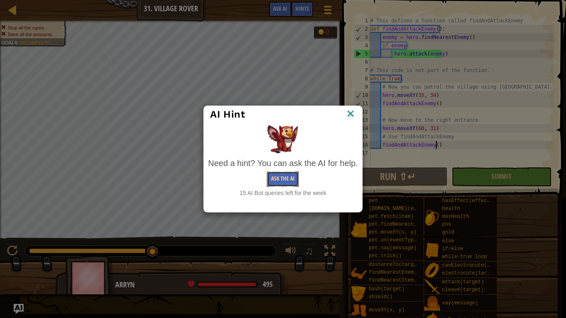
click at [287, 177] on button "Ask the AI" at bounding box center [283, 179] width 32 height 15
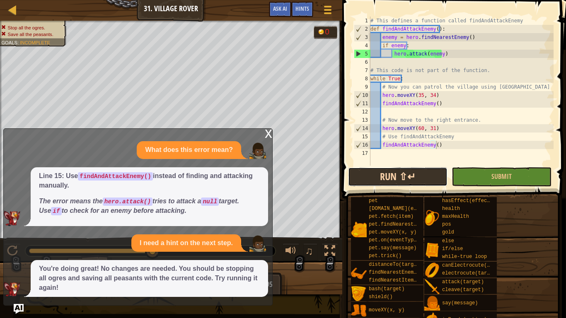
click at [398, 172] on button "Run ⇧↵" at bounding box center [397, 176] width 99 height 19
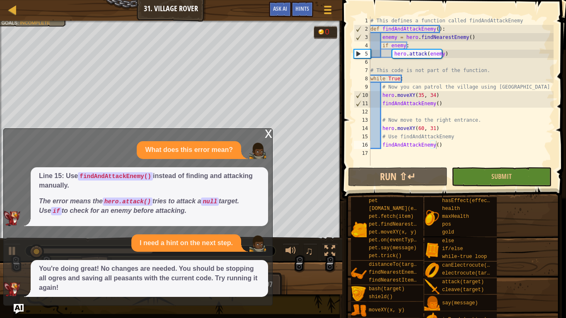
click at [268, 136] on div "x" at bounding box center [268, 133] width 7 height 8
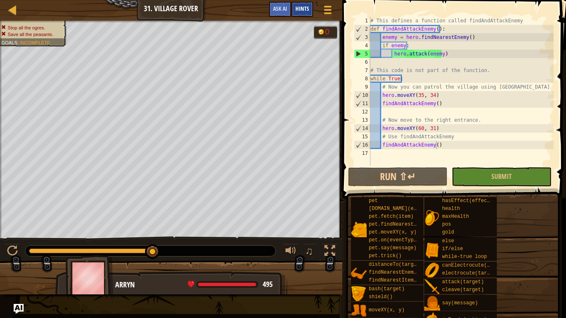
click at [298, 12] on span "Hints" at bounding box center [302, 9] width 14 height 8
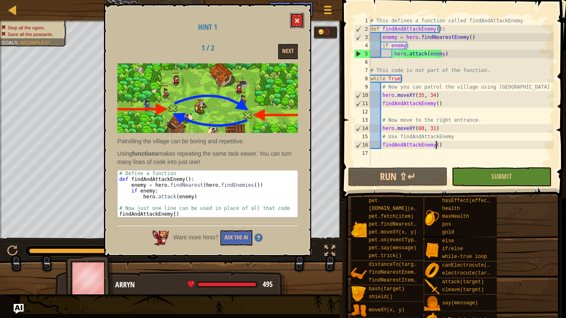
click at [298, 21] on span at bounding box center [297, 21] width 6 height 6
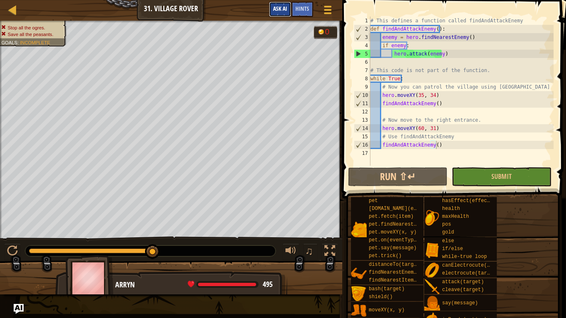
click at [285, 12] on button "Ask AI" at bounding box center [280, 9] width 22 height 15
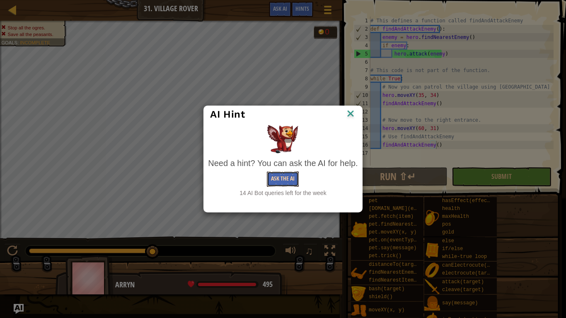
click at [278, 176] on button "Ask the AI" at bounding box center [283, 179] width 32 height 15
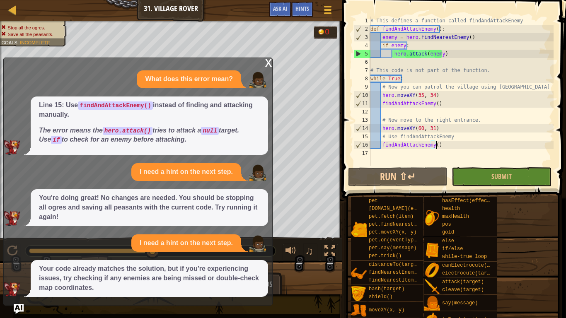
click at [267, 63] on div "x" at bounding box center [268, 62] width 7 height 8
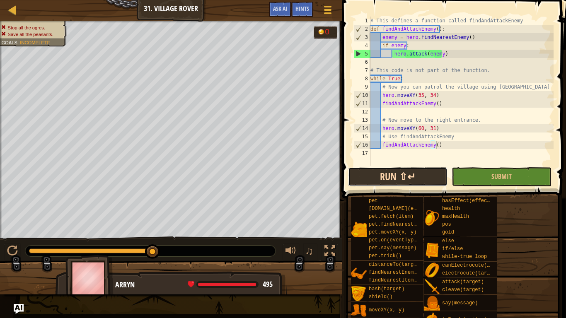
click at [360, 171] on button "Run ⇧↵" at bounding box center [397, 176] width 99 height 19
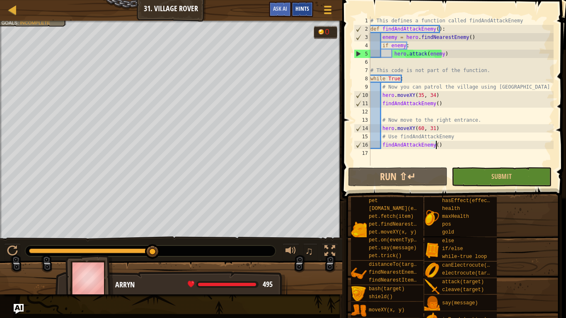
click at [312, 7] on div "Hints" at bounding box center [302, 9] width 22 height 15
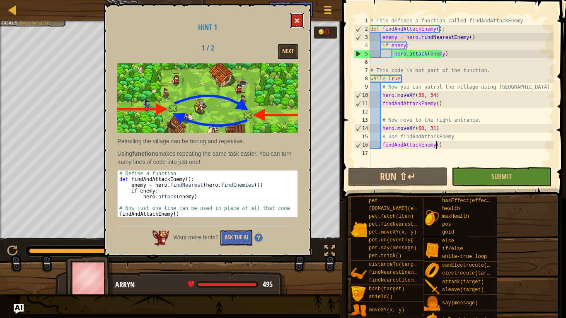
click at [298, 22] on span at bounding box center [297, 21] width 6 height 6
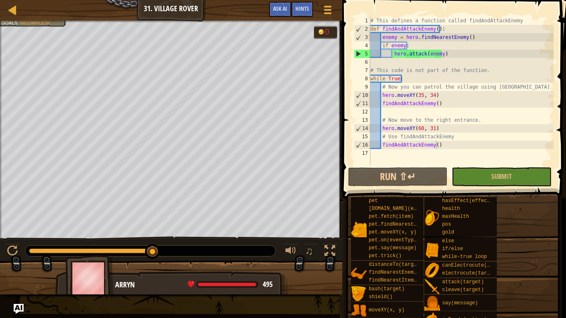
click at [449, 123] on div "# This defines a function called findAndAttackEnemy def findAndAttackEnemy ( ) …" at bounding box center [461, 100] width 185 height 166
click at [391, 179] on button "Run ⇧↵" at bounding box center [397, 176] width 99 height 19
click at [443, 146] on div "# This defines a function called findAndAttackEnemy def findAndAttackEnemy ( ) …" at bounding box center [461, 100] width 185 height 166
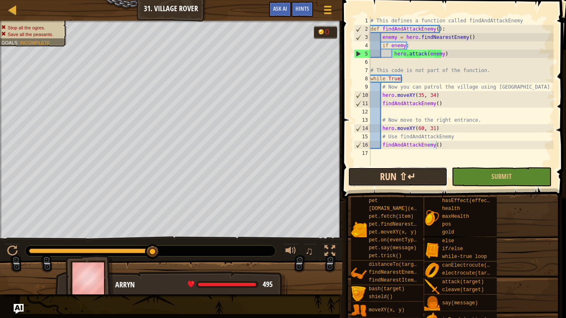
click at [381, 175] on button "Run ⇧↵" at bounding box center [397, 176] width 99 height 19
click at [24, 311] on div "Map Computer Science 2 31. Village Rover Game Menu Done Hints Ask AI 1 2 3 4 5 …" at bounding box center [283, 159] width 566 height 318
click at [23, 311] on img "Ask AI" at bounding box center [18, 309] width 11 height 11
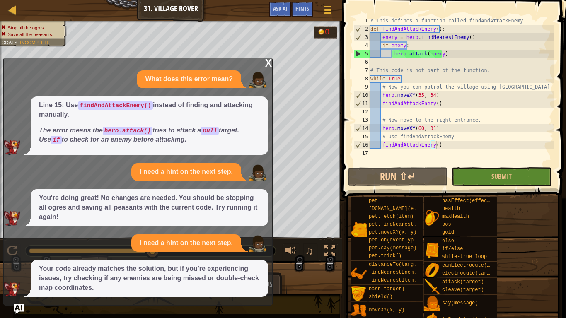
click at [268, 61] on div "x" at bounding box center [268, 62] width 7 height 8
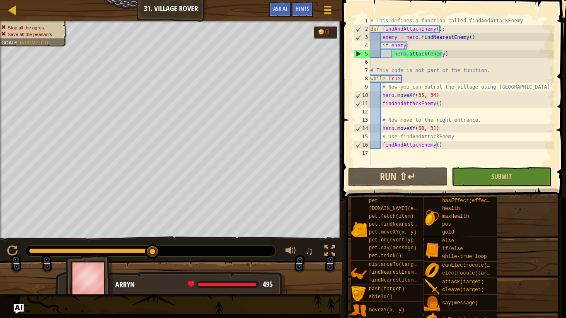
click at [439, 145] on div "# This defines a function called findAndAttackEnemy def findAndAttackEnemy ( ) …" at bounding box center [461, 100] width 185 height 166
click at [447, 139] on div "# This defines a function called findAndAttackEnemy def findAndAttackEnemy ( ) …" at bounding box center [461, 100] width 185 height 166
type textarea "# Use findAndAttackEnemy"
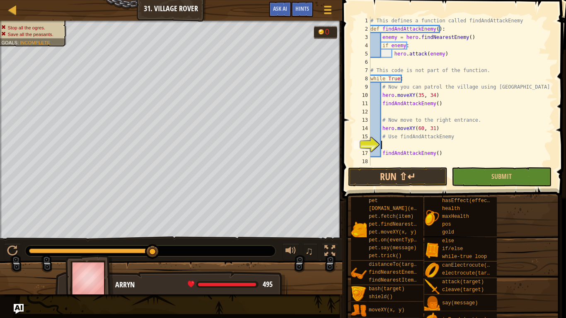
scroll to position [4, 1]
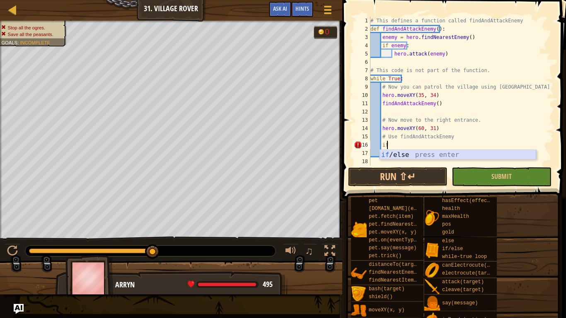
click at [408, 155] on div "if /else press enter" at bounding box center [457, 165] width 157 height 30
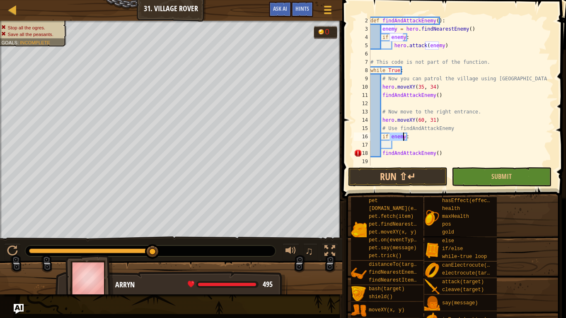
scroll to position [8, 0]
click at [383, 153] on div "def findAndAttackEnemy ( ) : enemy = hero . findNearestEnemy ( ) if enemy : her…" at bounding box center [458, 100] width 179 height 166
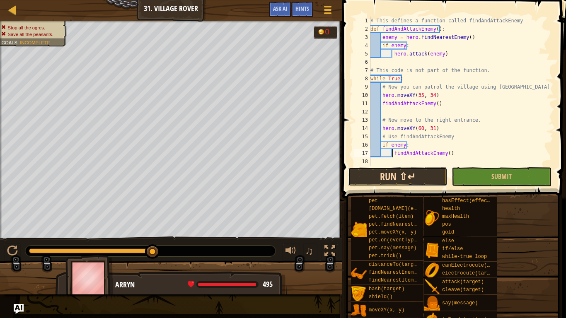
click at [412, 176] on button "Run ⇧↵" at bounding box center [397, 176] width 99 height 19
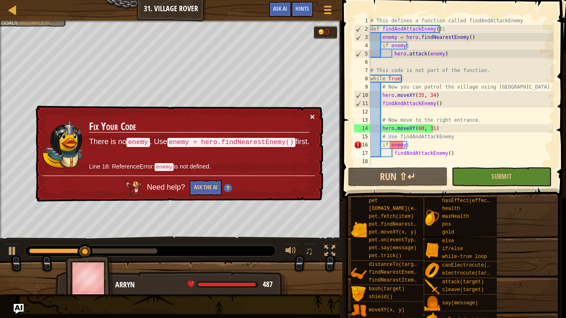
click at [311, 116] on button "×" at bounding box center [312, 116] width 5 height 9
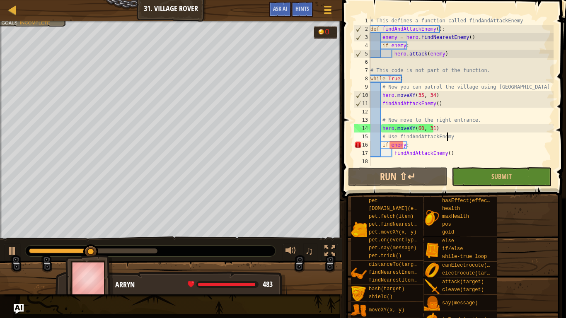
click at [450, 136] on div "# This defines a function called findAndAttackEnemy def findAndAttackEnemy ( ) …" at bounding box center [461, 100] width 185 height 166
type textarea "# Use findAndAttackEnemy"
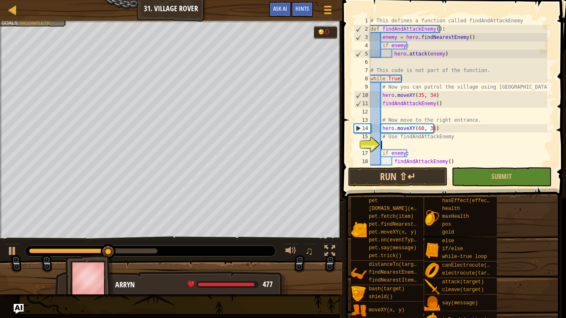
type textarea "h"
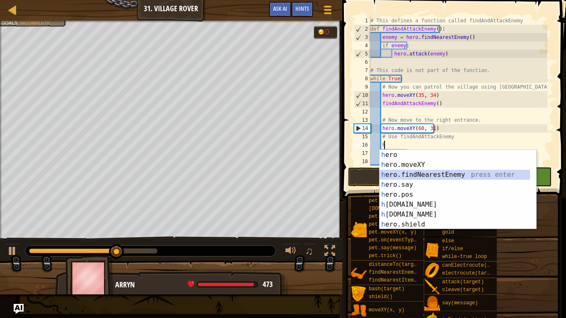
click at [416, 173] on div "h ero press enter h ero.moveXY press enter h ero.findNearestEnemy press enter h…" at bounding box center [457, 199] width 157 height 99
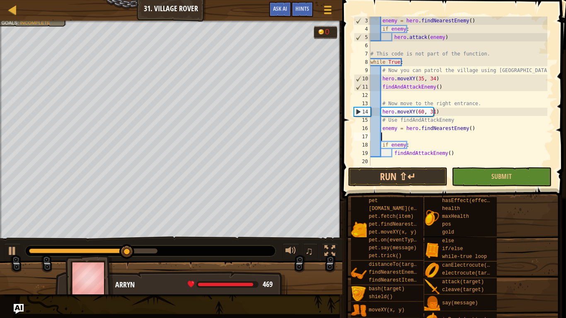
scroll to position [17, 0]
click at [381, 144] on div "enemy = hero . findNearestEnemy ( ) if enemy : hero . attack ( enemy ) # This c…" at bounding box center [458, 100] width 179 height 166
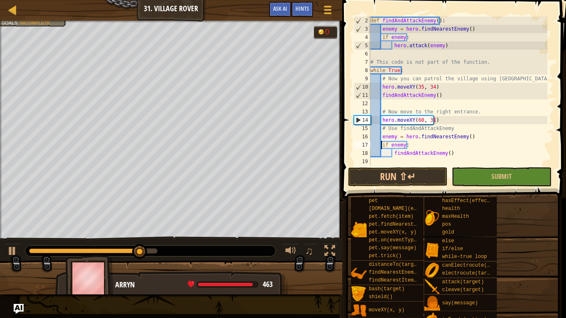
scroll to position [8, 0]
click at [393, 169] on button "Run ⇧↵" at bounding box center [397, 176] width 99 height 19
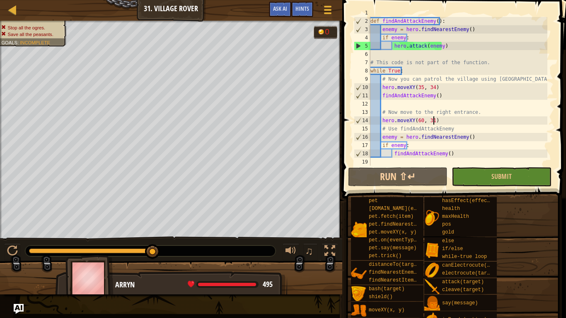
click at [435, 118] on div "# This defines a function called findAndAttackEnemy def findAndAttackEnemy ( ) …" at bounding box center [458, 92] width 179 height 166
click at [473, 113] on div "# This defines a function called findAndAttackEnemy def findAndAttackEnemy ( ) …" at bounding box center [458, 92] width 179 height 166
type textarea "# Now move to the right entrance."
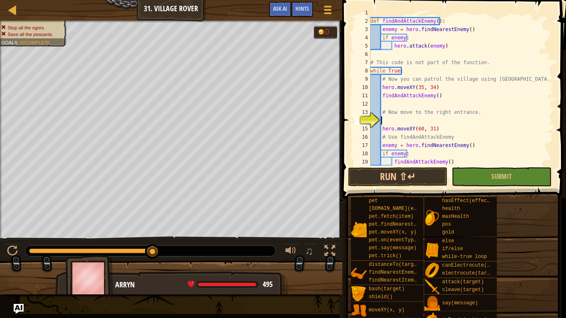
type textarea "h"
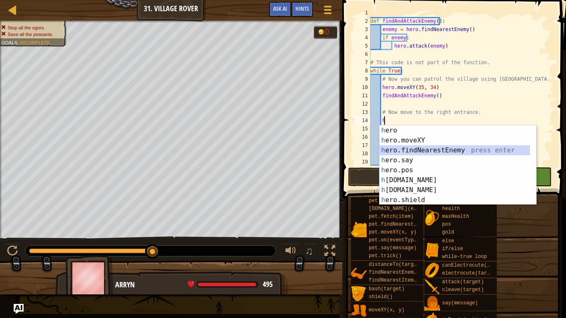
click at [434, 154] on div "h ero press enter h ero.moveXY press enter h ero.findNearestEnemy press enter h…" at bounding box center [454, 175] width 150 height 99
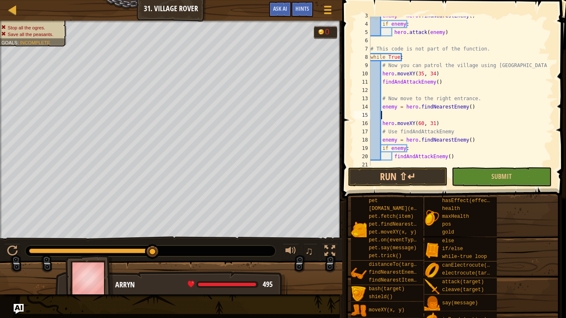
scroll to position [24, 0]
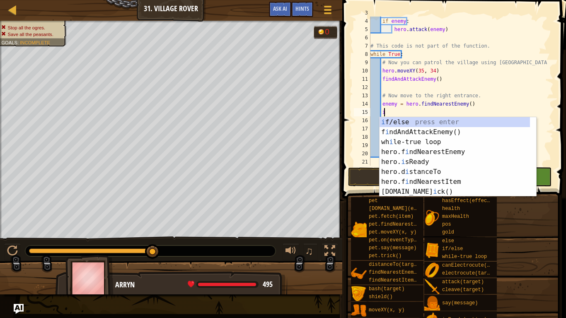
click at [435, 121] on div "i f/else press enter f i ndAndAttackEnemy() press enter wh i le-true loop press…" at bounding box center [454, 166] width 150 height 99
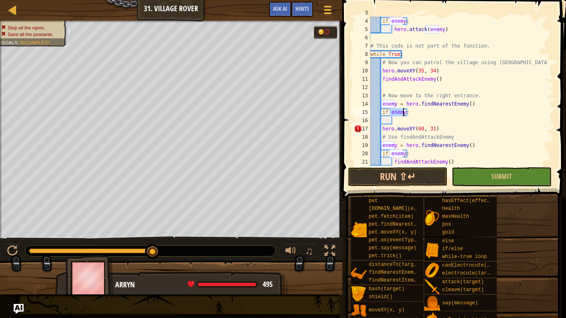
click at [381, 129] on div "enemy = hero . findNearestEnemy ( ) if enemy : hero . attack ( enemy ) # This c…" at bounding box center [458, 92] width 179 height 166
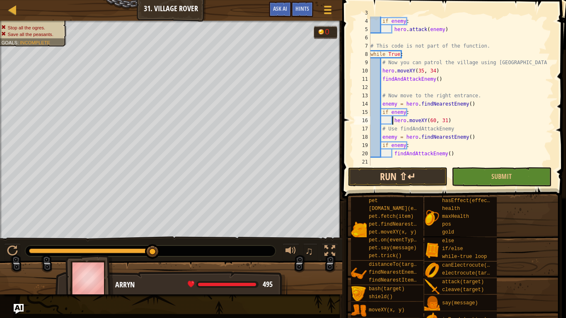
type textarea "hero.moveXY(60, 31)"
click at [378, 177] on button "Run ⇧↵" at bounding box center [397, 176] width 99 height 19
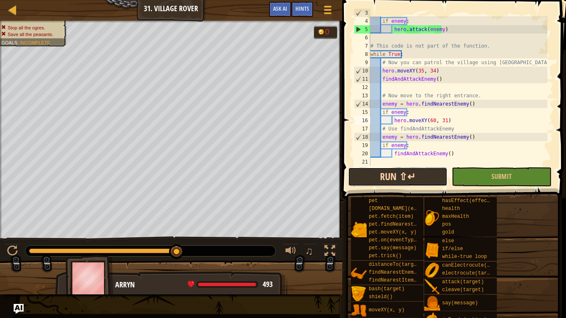
click at [402, 174] on button "Run ⇧↵" at bounding box center [397, 176] width 99 height 19
click at [444, 121] on div "enemy = hero . findNearestEnemy ( ) if enemy : hero . attack ( enemy ) # This c…" at bounding box center [458, 92] width 179 height 166
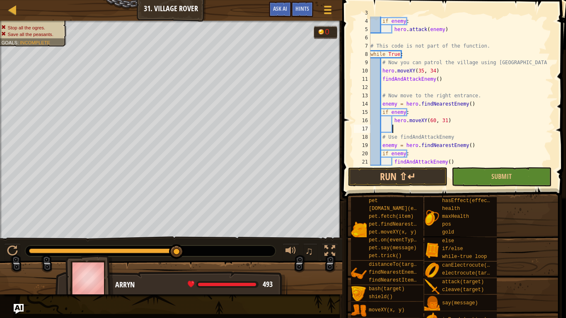
type textarea "e"
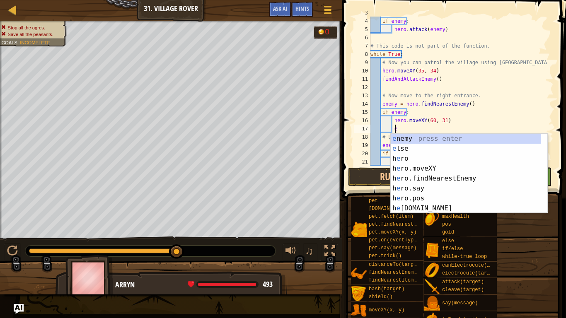
scroll to position [4, 1]
click at [407, 147] on div "e nemy press enter e lse press enter h e ro press enter h e ro.moveXY press ent…" at bounding box center [466, 183] width 150 height 99
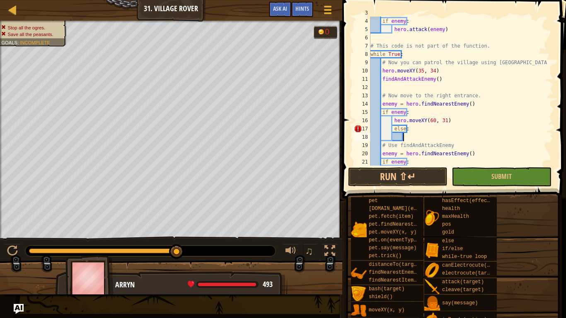
scroll to position [4, 2]
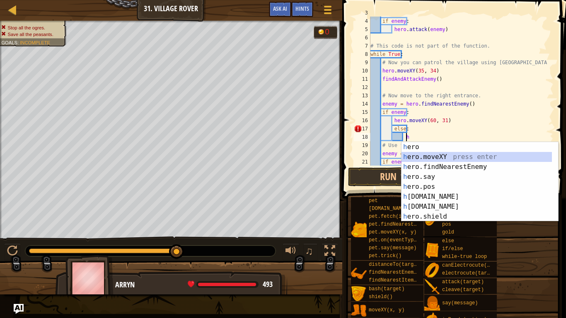
click at [433, 153] on div "h ero press enter h ero.moveXY press enter h ero.findNearestEnemy press enter h…" at bounding box center [476, 191] width 150 height 99
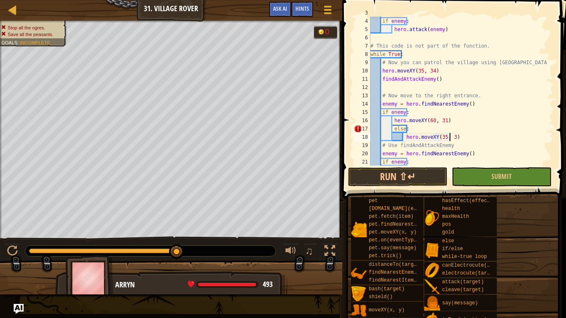
scroll to position [4, 7]
click at [418, 178] on button "Run ⇧↵" at bounding box center [397, 176] width 99 height 19
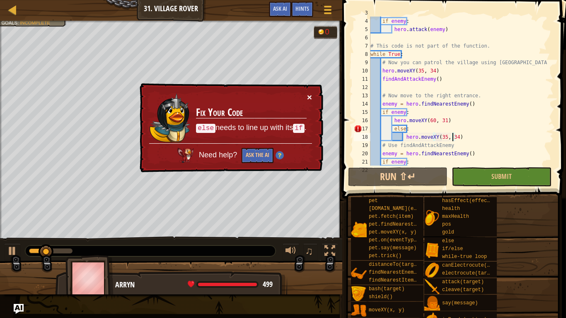
click at [308, 95] on button "×" at bounding box center [309, 97] width 5 height 9
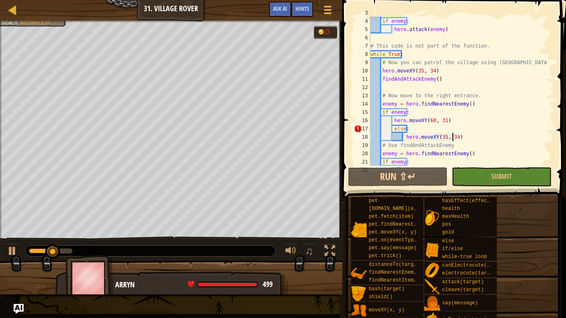
scroll to position [4, 6]
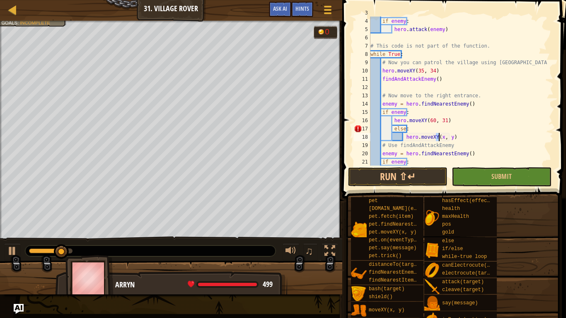
type textarea "h"
type textarea "e"
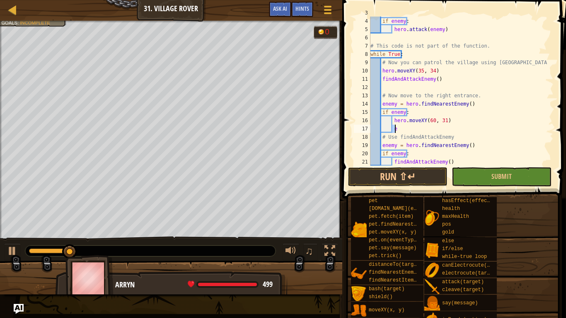
scroll to position [4, 1]
type textarea "hero.moveXY(60, 31)"
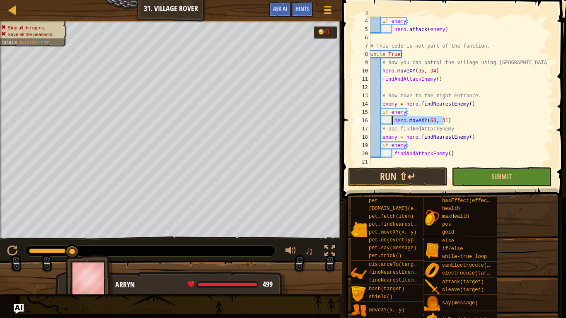
drag, startPoint x: 447, startPoint y: 120, endPoint x: 392, endPoint y: 120, distance: 54.7
click at [392, 120] on div "enemy = hero . findNearestEnemy ( ) if enemy : hero . attack ( enemy ) # This c…" at bounding box center [458, 92] width 179 height 166
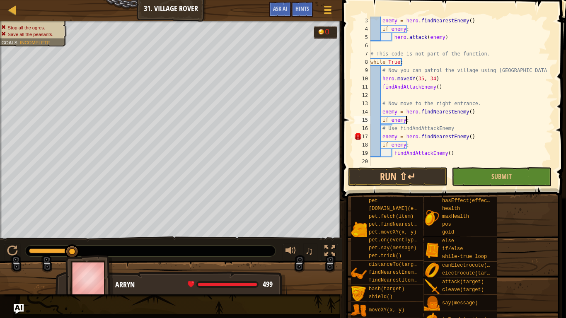
scroll to position [17, 0]
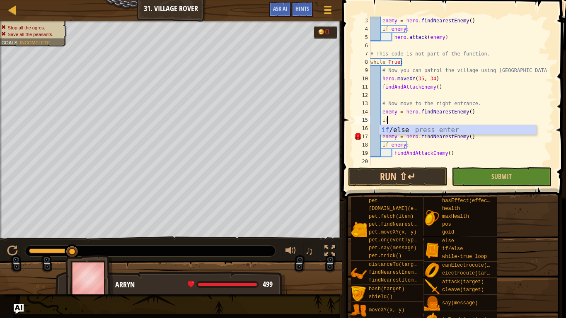
type textarea "i"
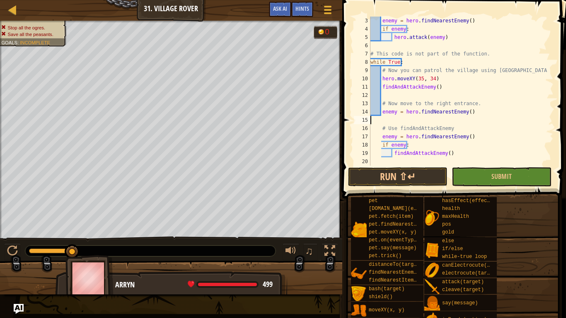
scroll to position [8, 0]
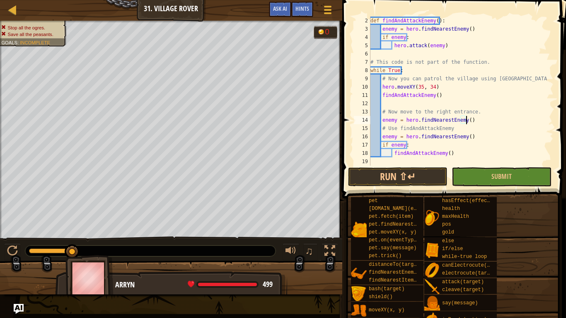
click at [474, 112] on div "def findAndAttackEnemy ( ) : enemy = hero . findNearestEnemy ( ) if enemy : her…" at bounding box center [458, 100] width 179 height 166
type textarea "# Now move to the right entrance."
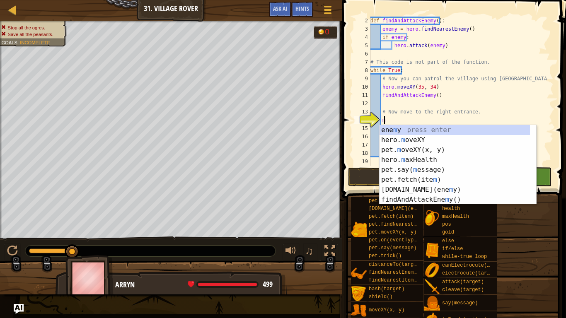
scroll to position [4, 0]
click at [442, 139] on div "ene m y press enter hero. m oveXY press enter pet. m oveXY(x, y) press enter he…" at bounding box center [454, 174] width 150 height 99
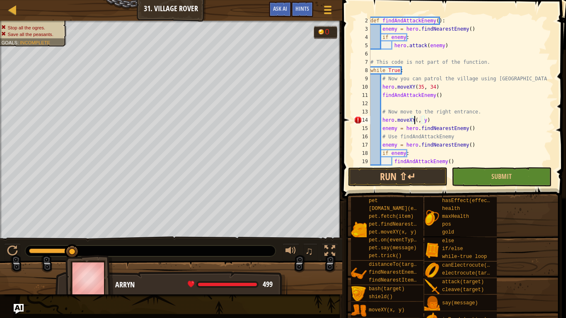
click at [476, 113] on div "def findAndAttackEnemy ( ) : enemy = hero . findNearestEnemy ( ) if enemy : her…" at bounding box center [458, 100] width 179 height 166
click at [413, 120] on div "def findAndAttackEnemy ( ) : enemy = hero . findNearestEnemy ( ) if enemy : her…" at bounding box center [458, 100] width 179 height 166
click at [473, 114] on div "def findAndAttackEnemy ( ) : enemy = hero . findNearestEnemy ( ) if enemy : her…" at bounding box center [458, 100] width 179 height 166
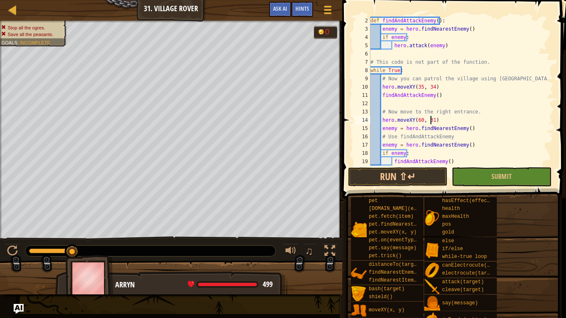
click at [478, 114] on div "def findAndAttackEnemy ( ) : enemy = hero . findNearestEnemy ( ) if enemy : her…" at bounding box center [458, 100] width 179 height 166
type textarea "# Now move to the right entrance."
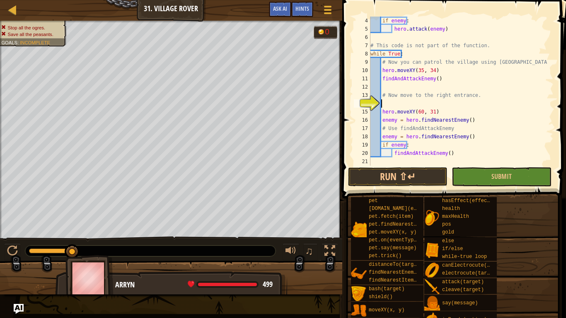
scroll to position [25, 0]
type textarea "e"
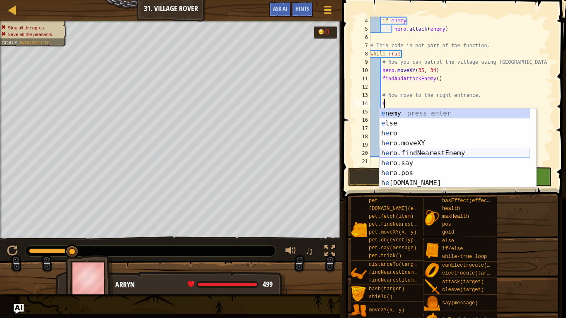
click at [442, 150] on div "e nemy press enter e lse press enter h e ro press enter h e ro.moveXY press ent…" at bounding box center [454, 158] width 150 height 99
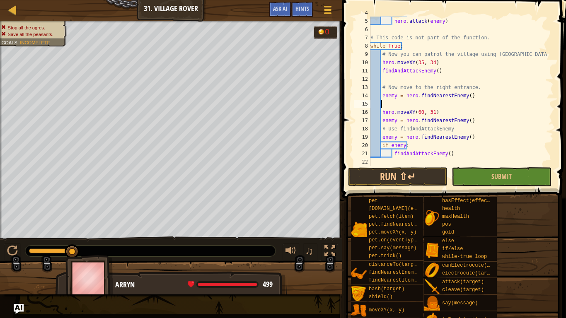
scroll to position [4, 0]
type textarea "enemy = hero.findNearestEnemy()"
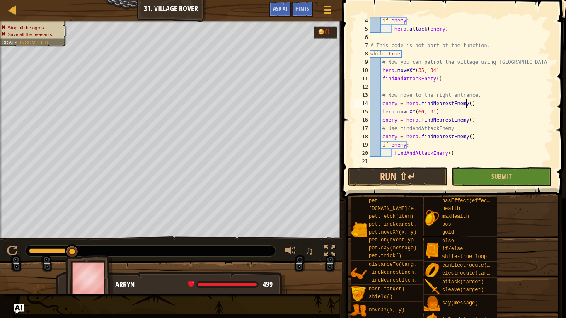
scroll to position [25, 0]
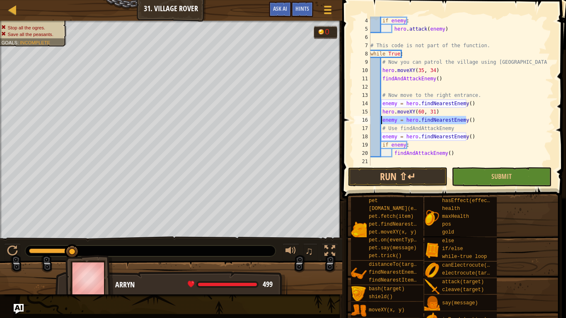
drag, startPoint x: 466, startPoint y: 121, endPoint x: 382, endPoint y: 121, distance: 84.1
click at [382, 121] on div "if enemy : hero . attack ( enemy ) # This code is not part of the function. whi…" at bounding box center [458, 100] width 179 height 166
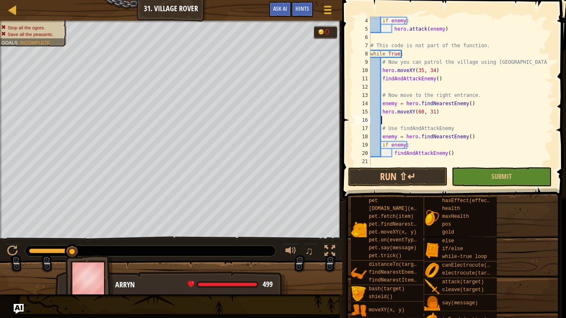
click at [473, 102] on div "if enemy : hero . attack ( enemy ) # This code is not part of the function. whi…" at bounding box center [458, 100] width 179 height 166
type textarea "enemy = hero.findNearestEnemy()"
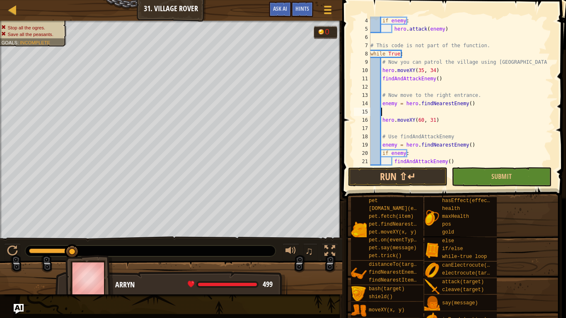
type textarea "h"
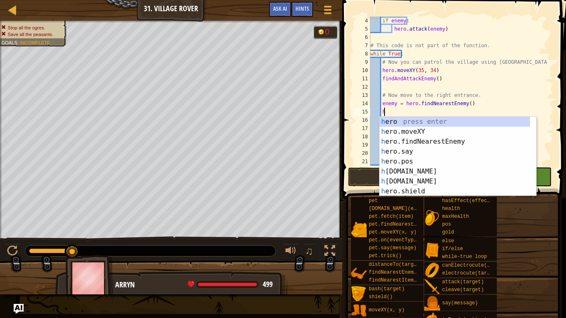
scroll to position [4, 0]
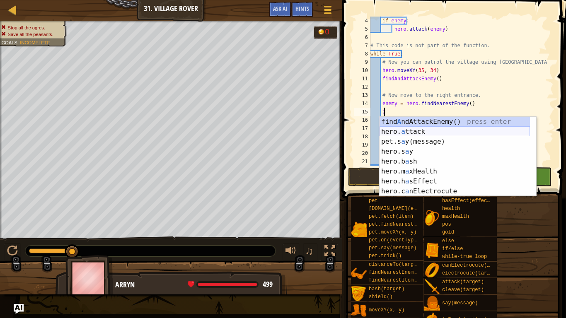
click at [426, 134] on div "find A ndAttackEnemy() press enter hero. a ttack press enter pet.s a y(message)…" at bounding box center [454, 166] width 150 height 99
type textarea "hero.attack(enemy)"
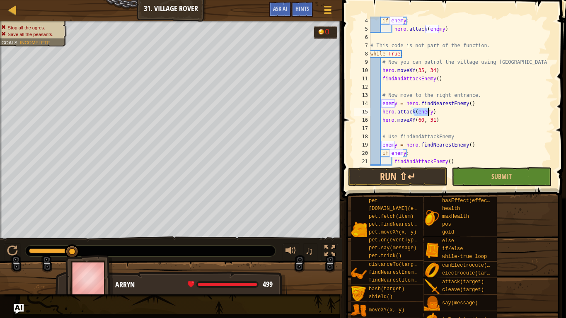
click at [433, 113] on div "if enemy : hero . attack ( enemy ) # This code is not part of the function. whi…" at bounding box center [458, 100] width 179 height 166
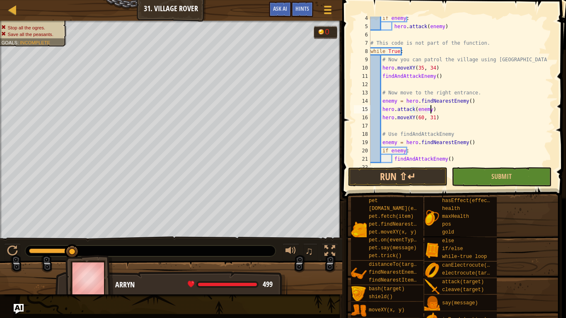
scroll to position [28, 0]
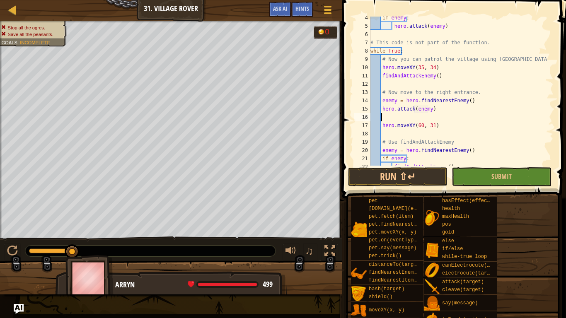
type textarea "e"
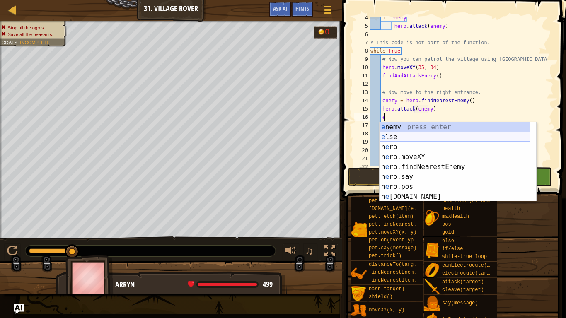
click at [400, 140] on div "e nemy press enter e lse press enter h e ro press enter h e ro.moveXY press ent…" at bounding box center [454, 171] width 150 height 99
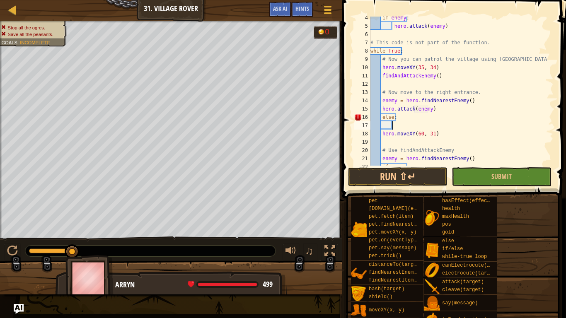
click at [381, 134] on div "if enemy : hero . attack ( enemy ) # This code is not part of the function. whi…" at bounding box center [458, 97] width 179 height 166
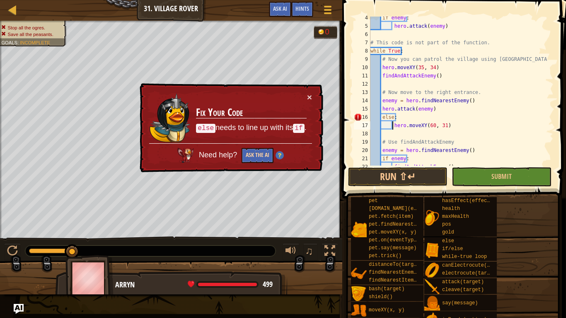
type textarea "hero.moveXY(60, 31)"
click at [259, 159] on button "Ask the AI" at bounding box center [258, 155] width 32 height 15
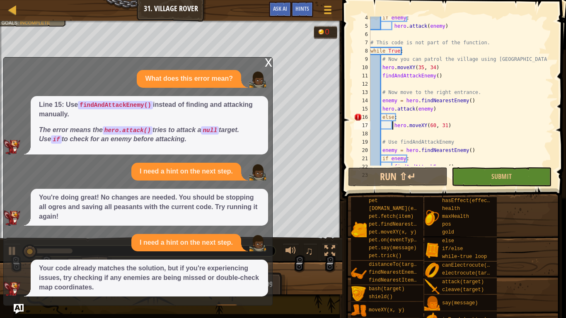
scroll to position [26, 0]
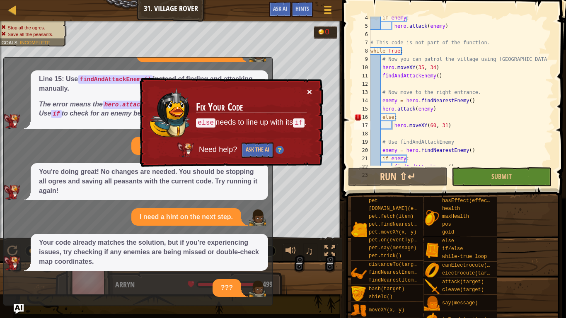
click at [310, 89] on button "×" at bounding box center [309, 92] width 5 height 9
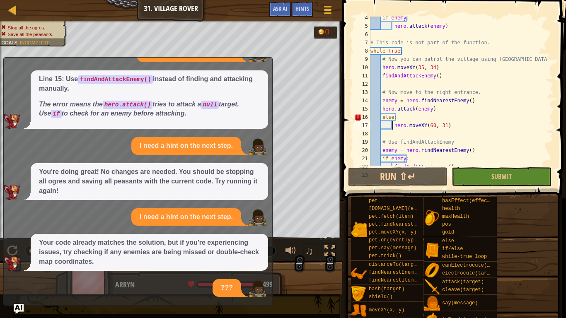
scroll to position [98, 0]
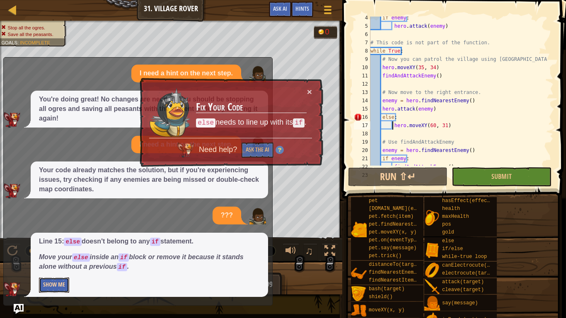
click at [58, 284] on button "Show Me" at bounding box center [54, 285] width 30 height 15
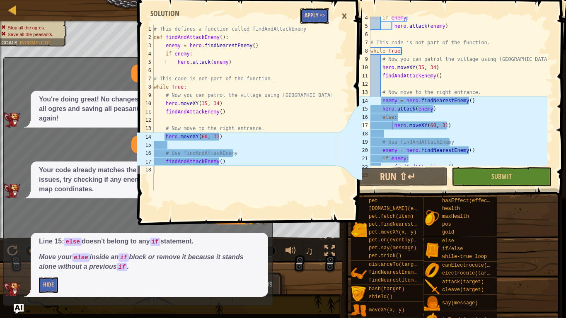
click at [314, 14] on button "Apply =>" at bounding box center [314, 15] width 29 height 15
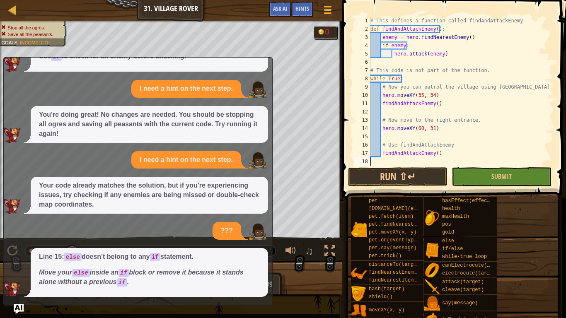
scroll to position [4, 0]
click at [413, 172] on button "Run ⇧↵" at bounding box center [397, 176] width 99 height 19
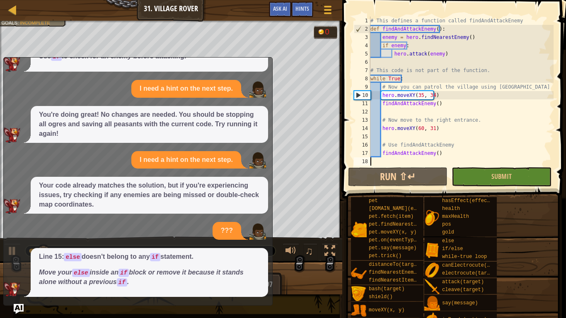
click at [13, 310] on div "Map Computer Science 2 31. Village Rover Game Menu Done Hints Ask AI 1 2 3 4 5 …" at bounding box center [283, 159] width 566 height 318
click at [17, 308] on img "Ask AI" at bounding box center [18, 309] width 11 height 11
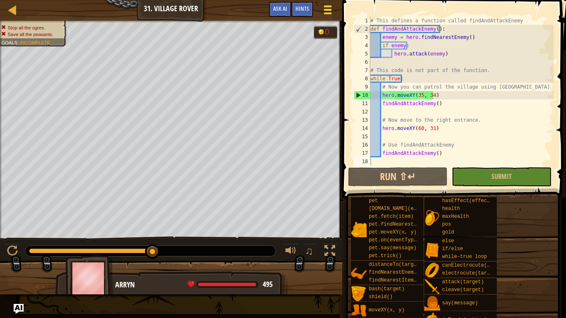
click at [330, 7] on div at bounding box center [327, 10] width 11 height 12
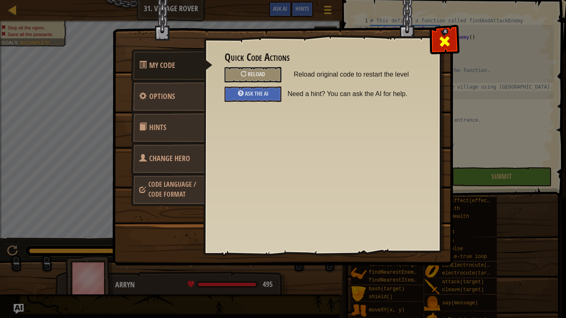
click at [442, 48] on span at bounding box center [444, 41] width 13 height 13
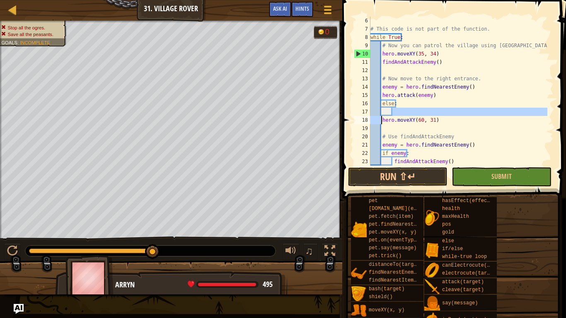
type textarea "e"
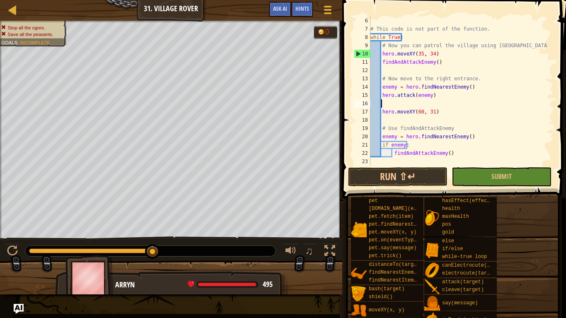
type textarea "a"
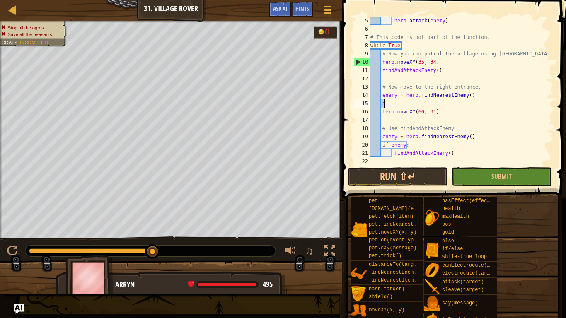
type textarea "h"
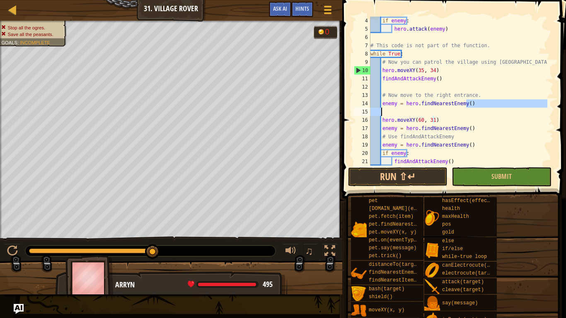
type textarea "e"
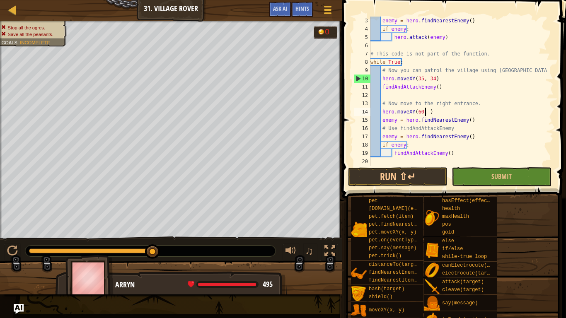
scroll to position [17, 0]
type textarea "m"
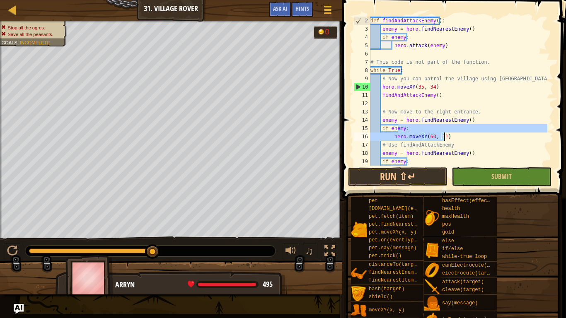
type textarea "i"
type textarea "h"
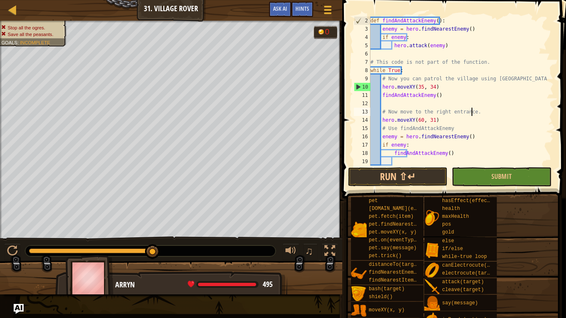
type textarea "h"
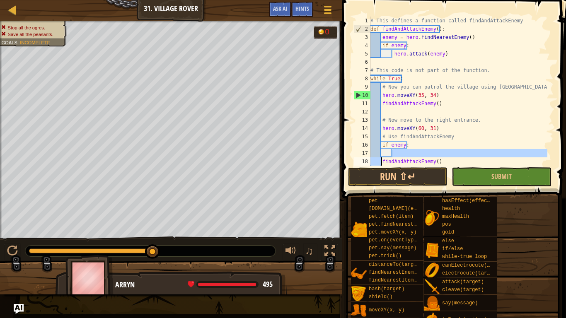
scroll to position [0, 0]
type textarea "if"
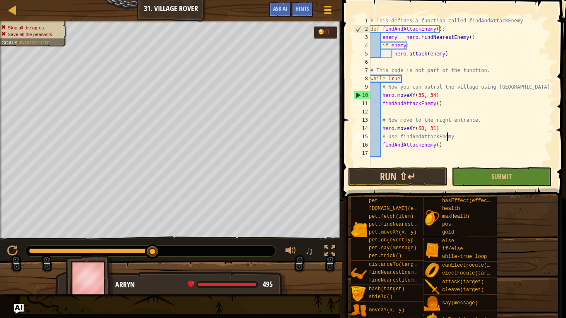
type textarea "at"
type textarea "h"
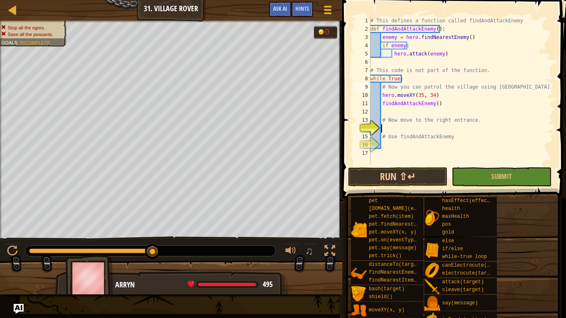
click at [445, 87] on div "# This defines a function called findAndAttackEnemy def findAndAttackEnemy ( ) …" at bounding box center [461, 100] width 185 height 166
type textarea "# Now you can patrol the village using [GEOGRAPHIC_DATA]"
click at [417, 127] on div "# This defines a function called findAndAttackEnemy def findAndAttackEnemy ( ) …" at bounding box center [461, 100] width 185 height 166
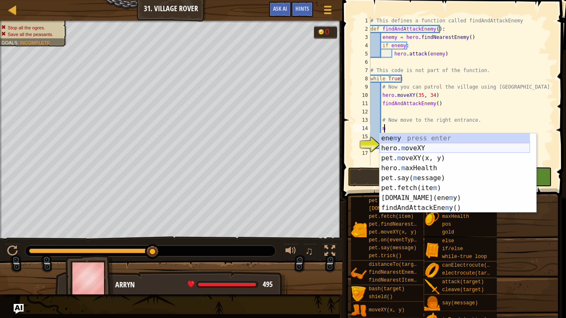
click at [412, 146] on div "ene m y press enter hero. m oveXY press enter pet. m oveXY(x, y) press enter he…" at bounding box center [454, 182] width 150 height 99
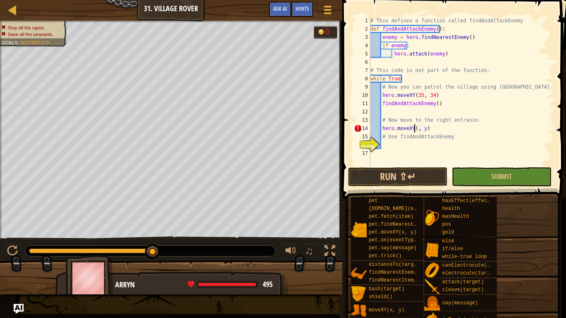
scroll to position [4, 4]
type textarea "hero.moveXY(60, 31)"
click at [400, 147] on div "# This defines a function called findAndAttackEnemy def findAndAttackEnemy ( ) …" at bounding box center [461, 100] width 185 height 166
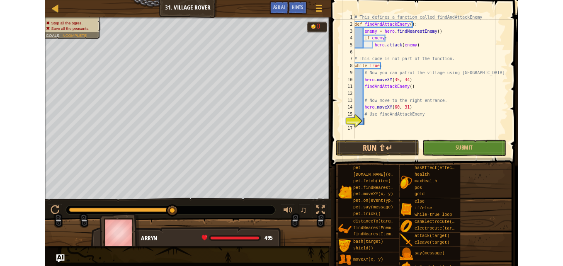
scroll to position [4, 0]
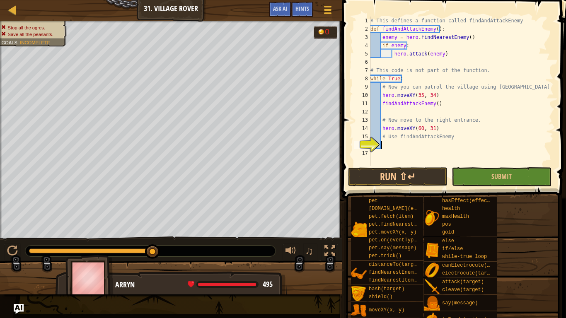
type textarea "f"
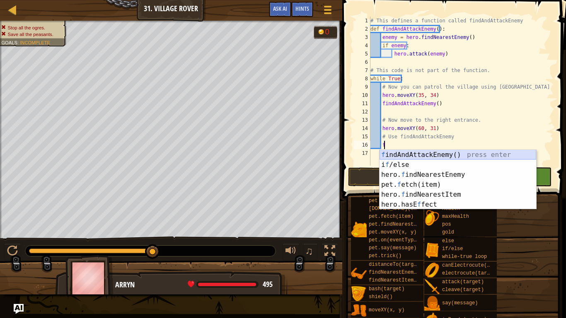
click at [403, 154] on div "f indAndAttackEnemy() press enter i f /else press enter hero. f indNearestEnemy…" at bounding box center [457, 190] width 157 height 80
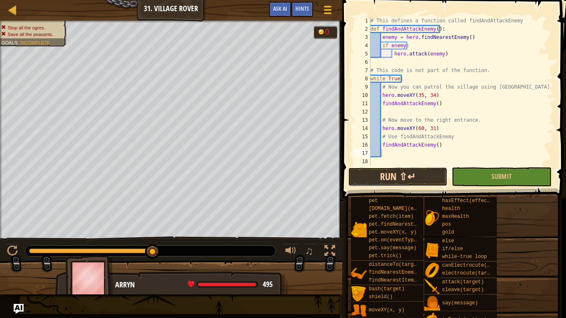
click at [416, 170] on button "Run ⇧↵" at bounding box center [397, 176] width 99 height 19
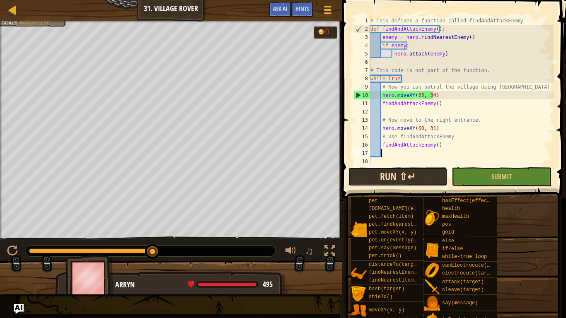
click at [415, 179] on button "Run ⇧↵" at bounding box center [397, 176] width 99 height 19
